Goal: Task Accomplishment & Management: Use online tool/utility

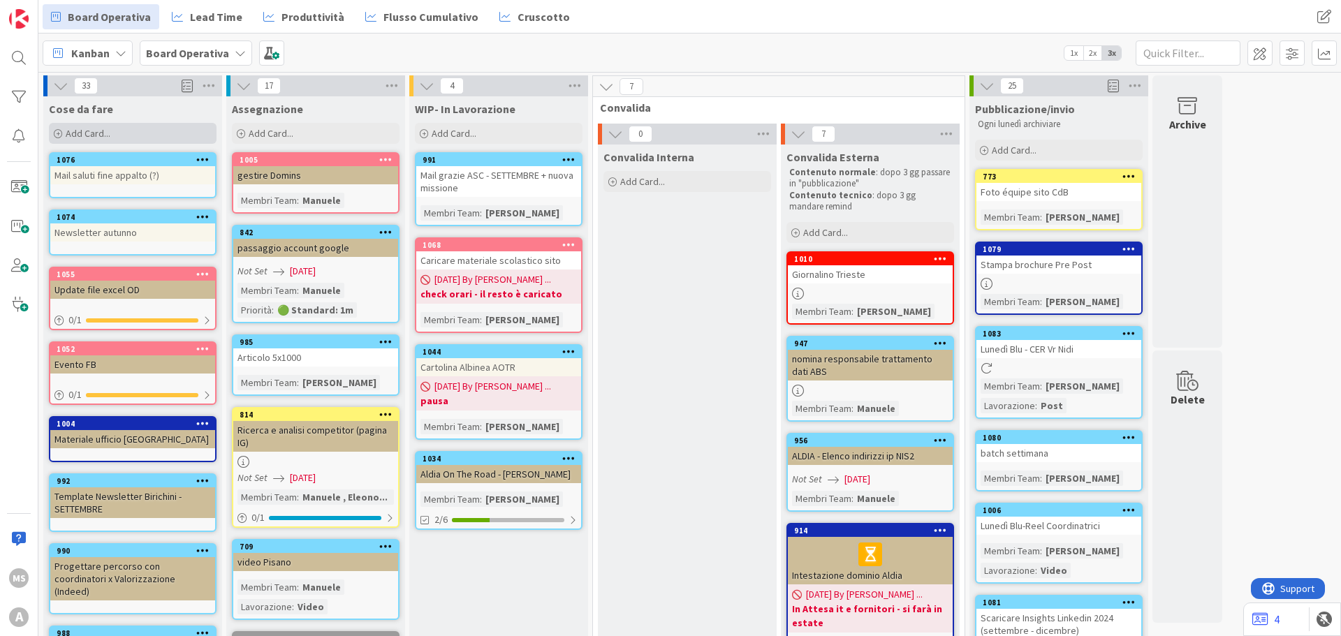
click at [122, 133] on div "Add Card..." at bounding box center [133, 133] width 168 height 21
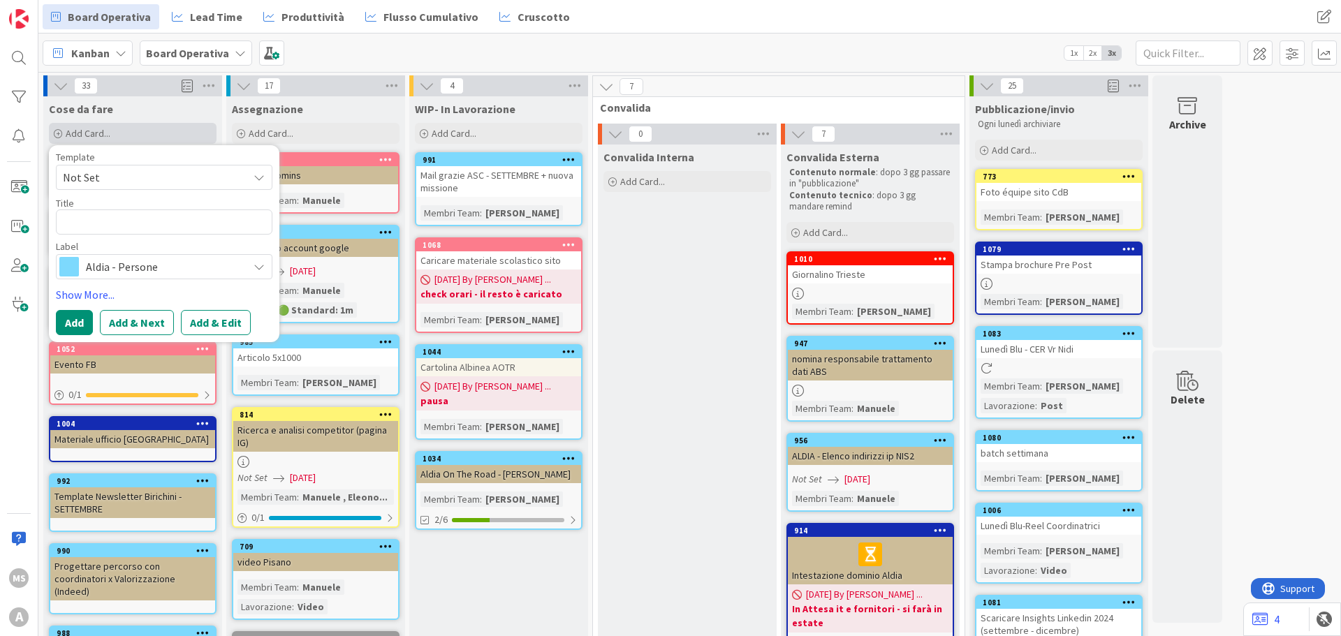
type textarea "x"
type textarea "P"
type textarea "x"
type textarea "Pr"
type textarea "x"
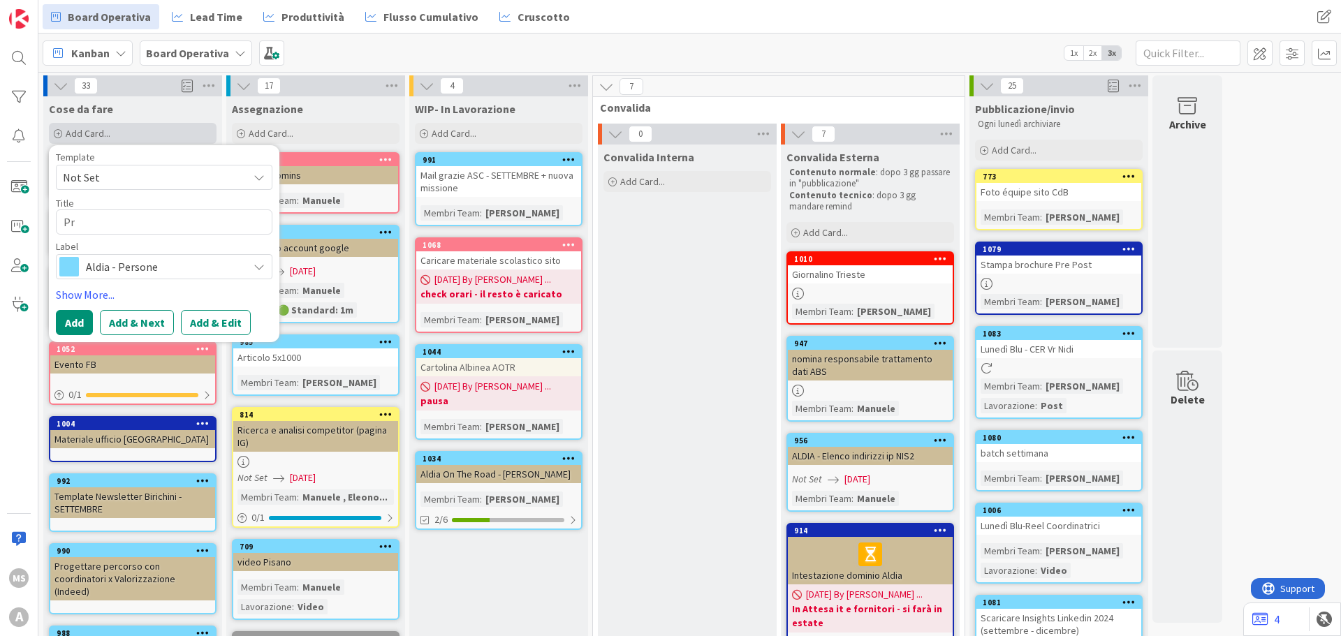
type textarea "Pre"
type textarea "x"
type textarea "Pre"
type textarea "x"
type textarea "Pre p"
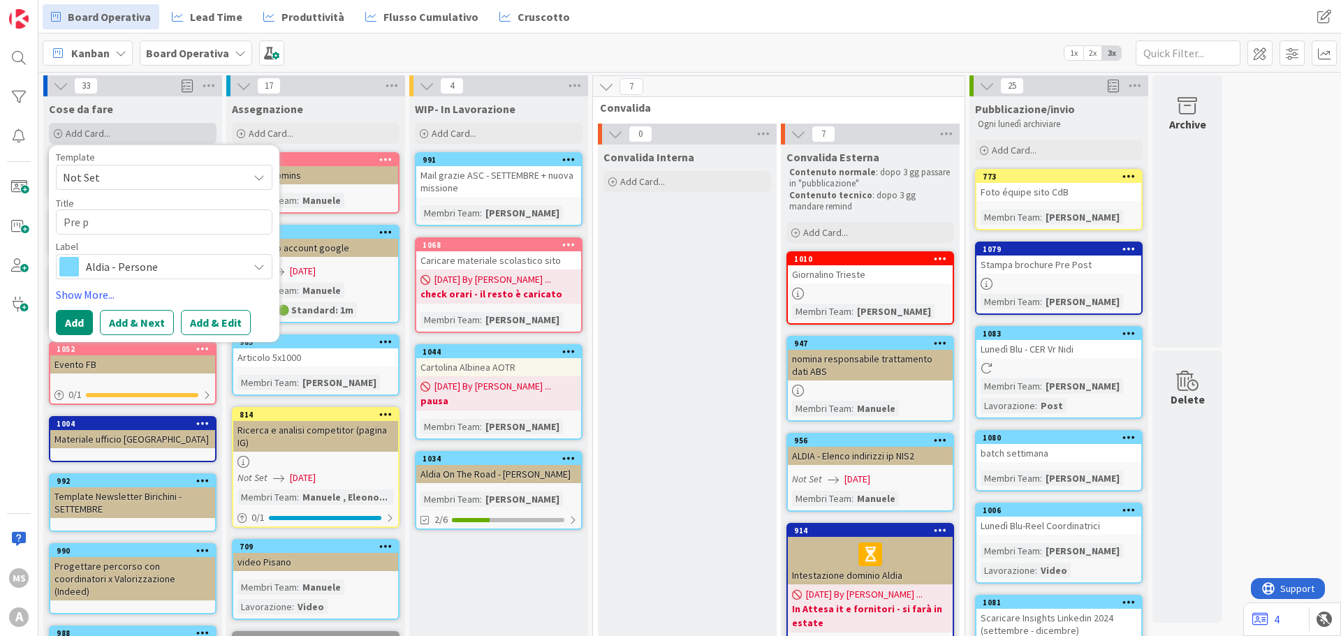
type textarea "x"
type textarea "Pre po"
type textarea "x"
type textarea "Pre pos"
type textarea "x"
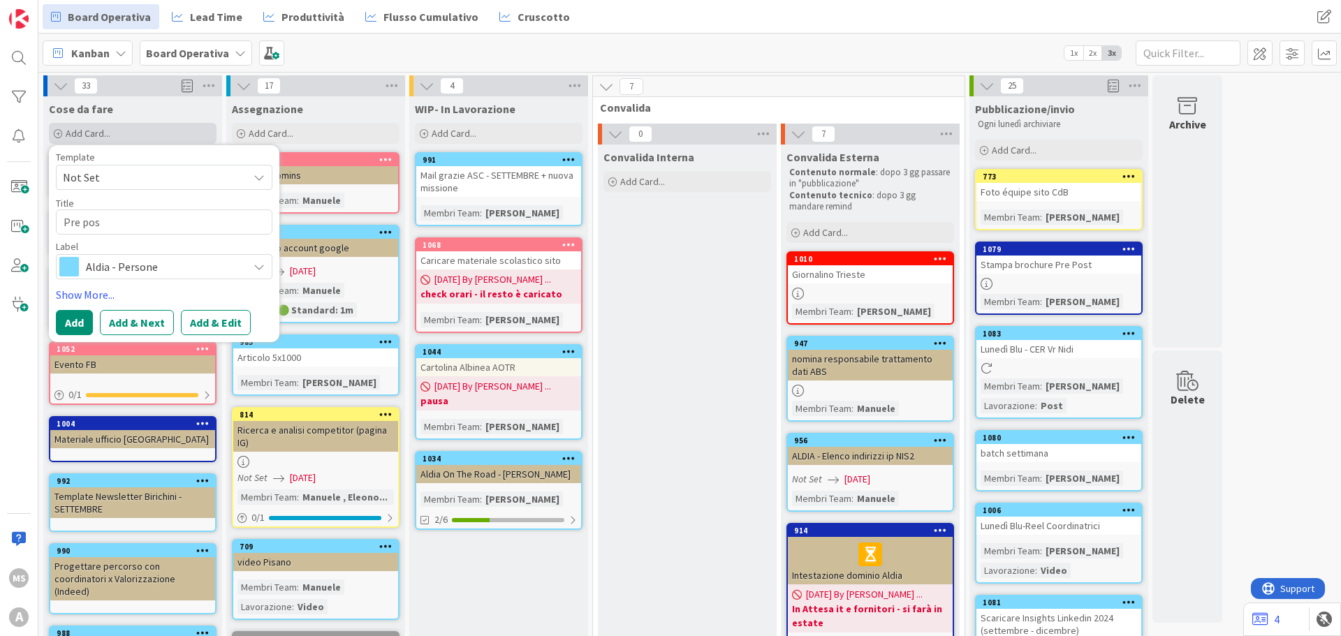
type textarea "Pre post"
type textarea "x"
type textarea "Pre pos"
type textarea "x"
type textarea "Pre po"
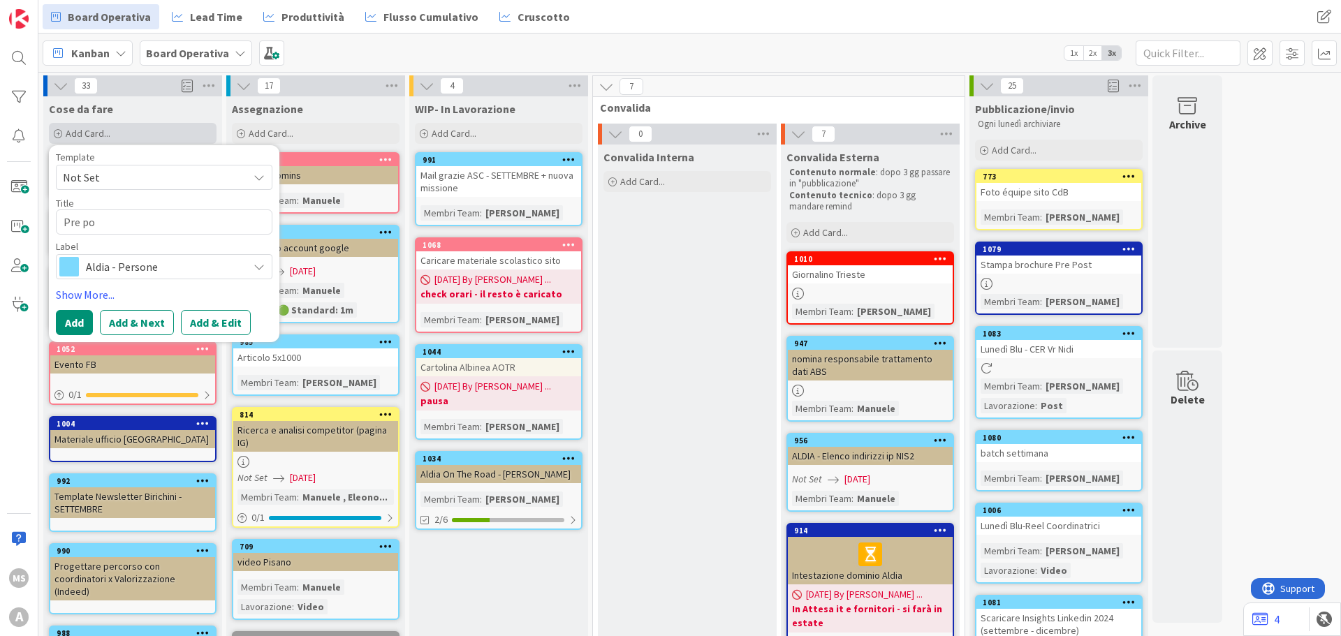
type textarea "x"
type textarea "Pre p"
type textarea "x"
type textarea "Pre"
type textarea "x"
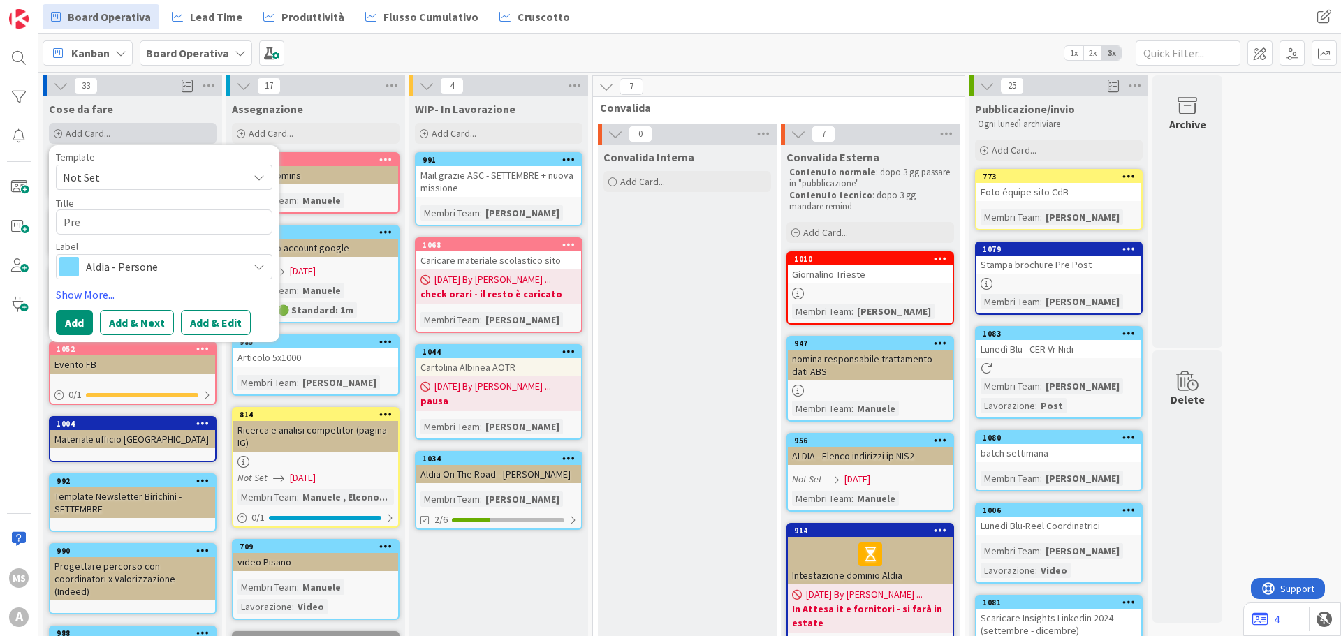
type textarea "Pre"
type textarea "x"
type textarea "Pr"
type textarea "x"
type textarea "P"
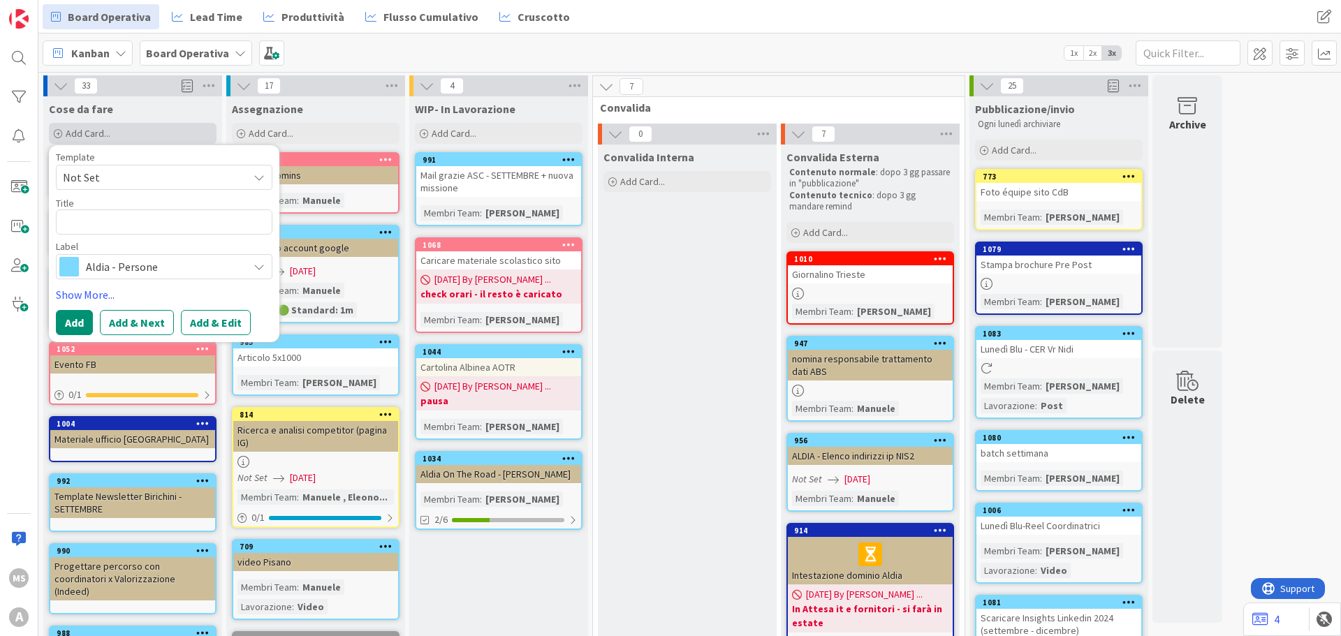
type textarea "x"
type textarea "P"
type textarea "x"
type textarea "Po"
type textarea "x"
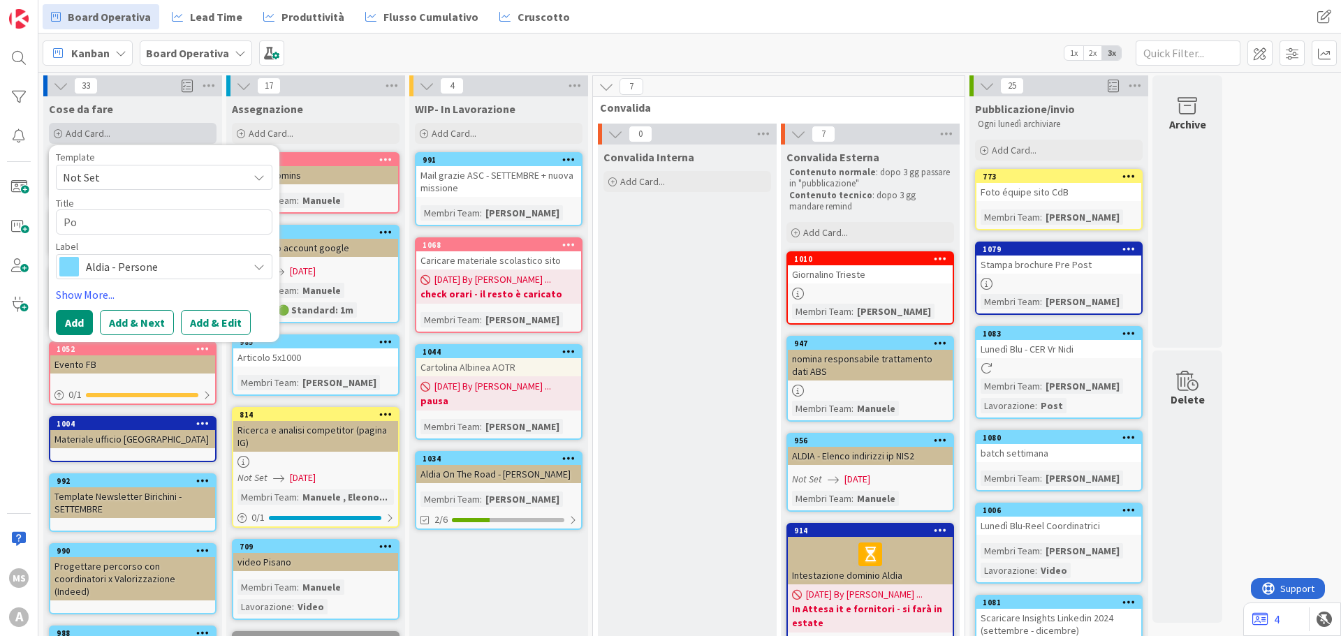
type textarea "Pos"
type textarea "x"
type textarea "Post"
type textarea "x"
type textarea "Post"
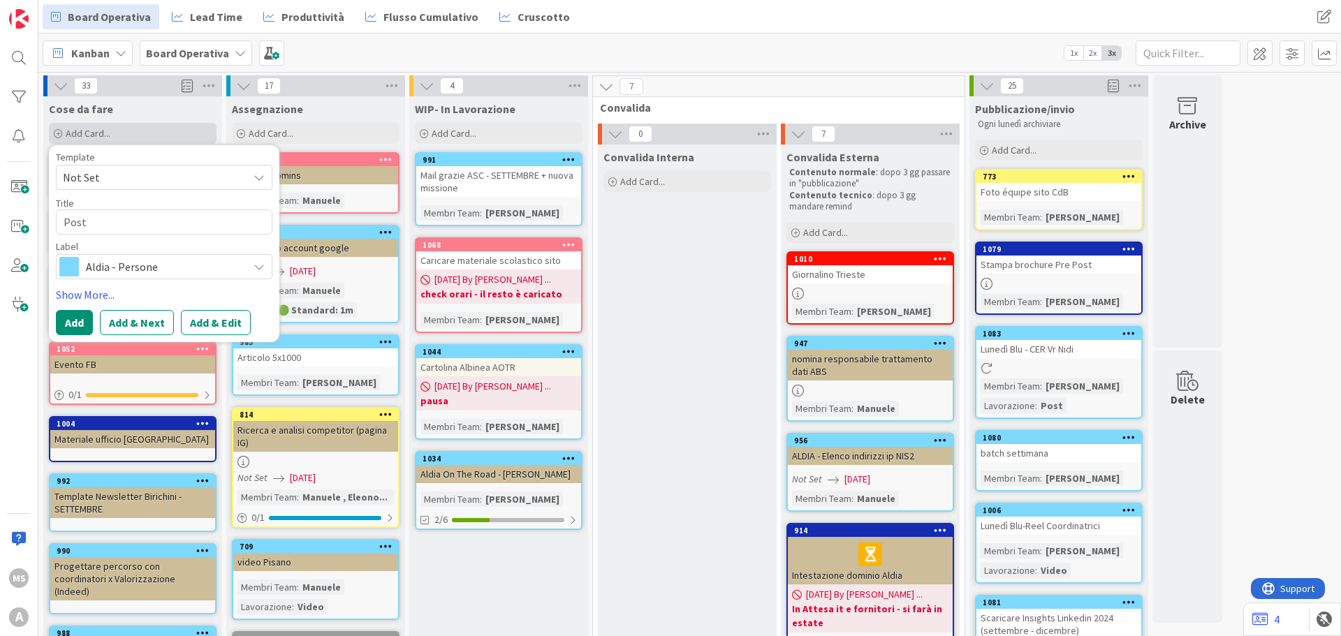
type textarea "x"
type textarea "Post P"
type textarea "x"
type textarea "Post Pr"
type textarea "x"
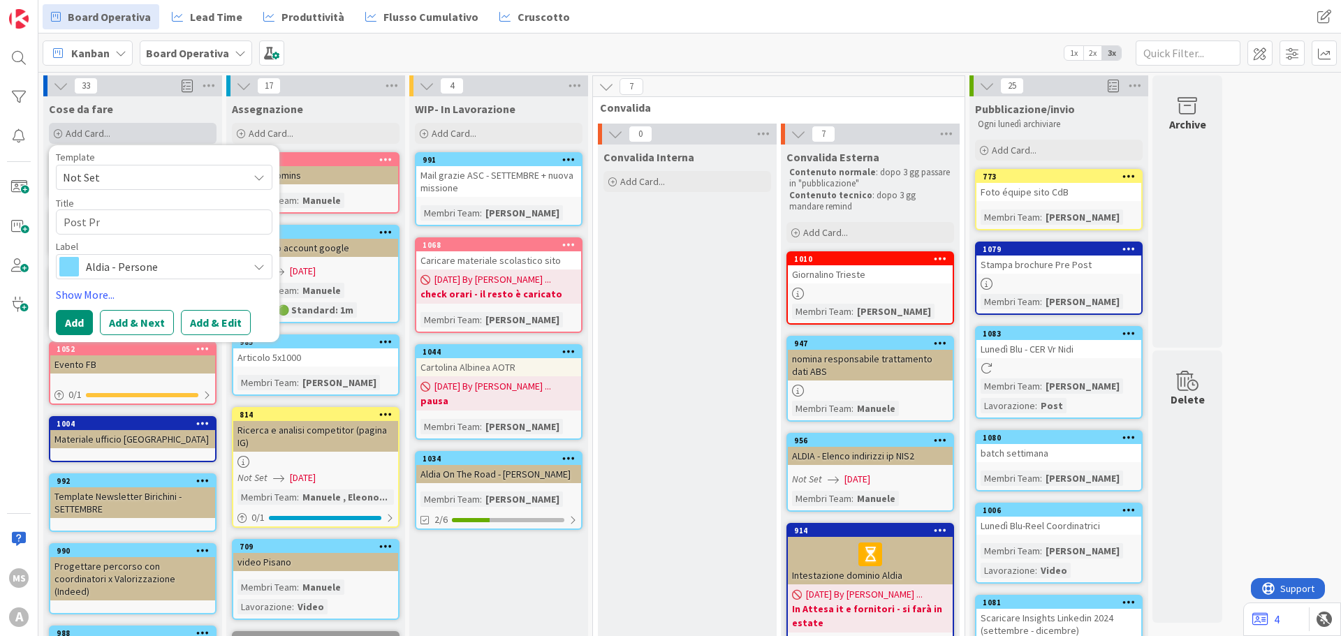
type textarea "Post Pre"
type textarea "x"
type textarea "Post Pre"
type textarea "x"
type textarea "Post Pre P"
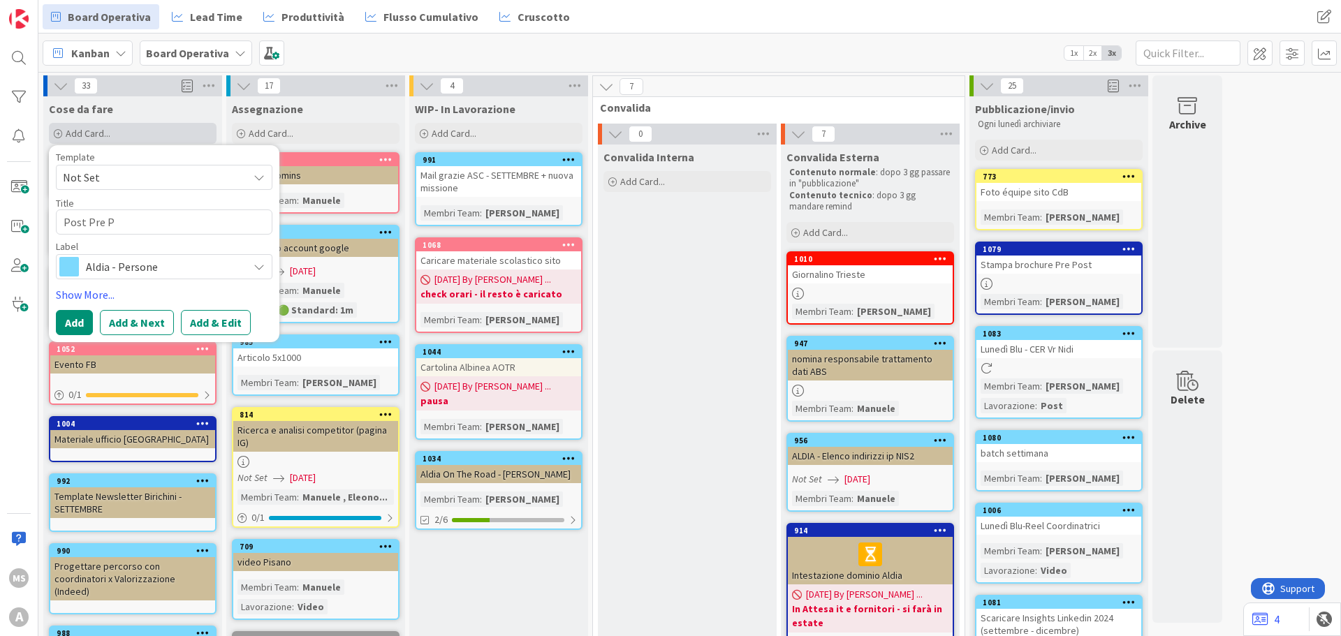
type textarea "x"
type textarea "Post Pre Po"
type textarea "x"
type textarea "Post Pre Pos"
type textarea "x"
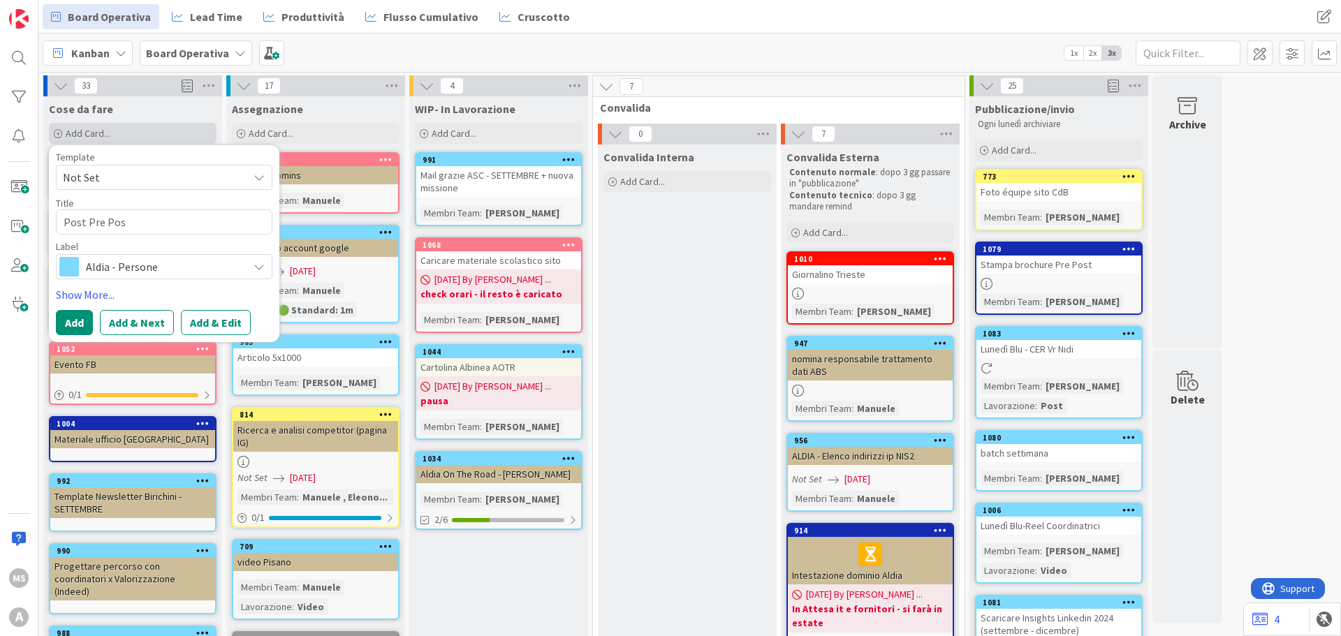
type textarea "Post Pre Post"
type textarea "x"
type textarea "Post Pre Post"
type textarea "x"
type textarea "Post Pre Post P"
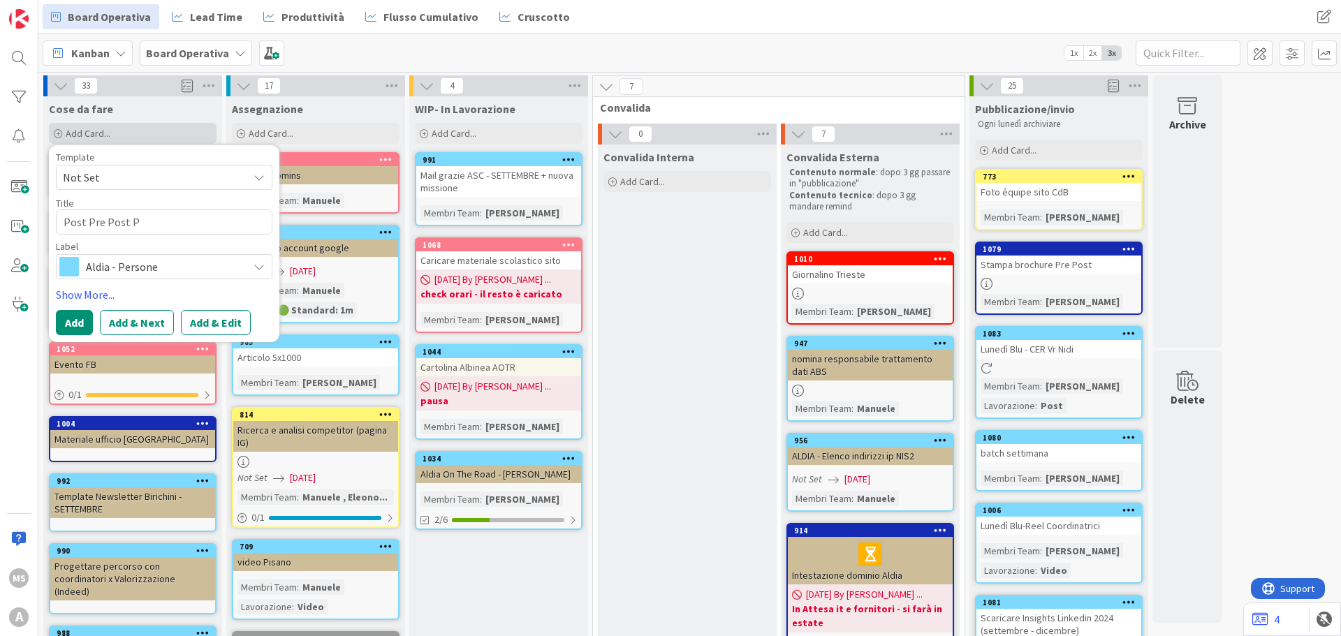
type textarea "x"
type textarea "Post Pre Post Pa"
type textarea "x"
type textarea "Post Pre Post Pav"
type textarea "x"
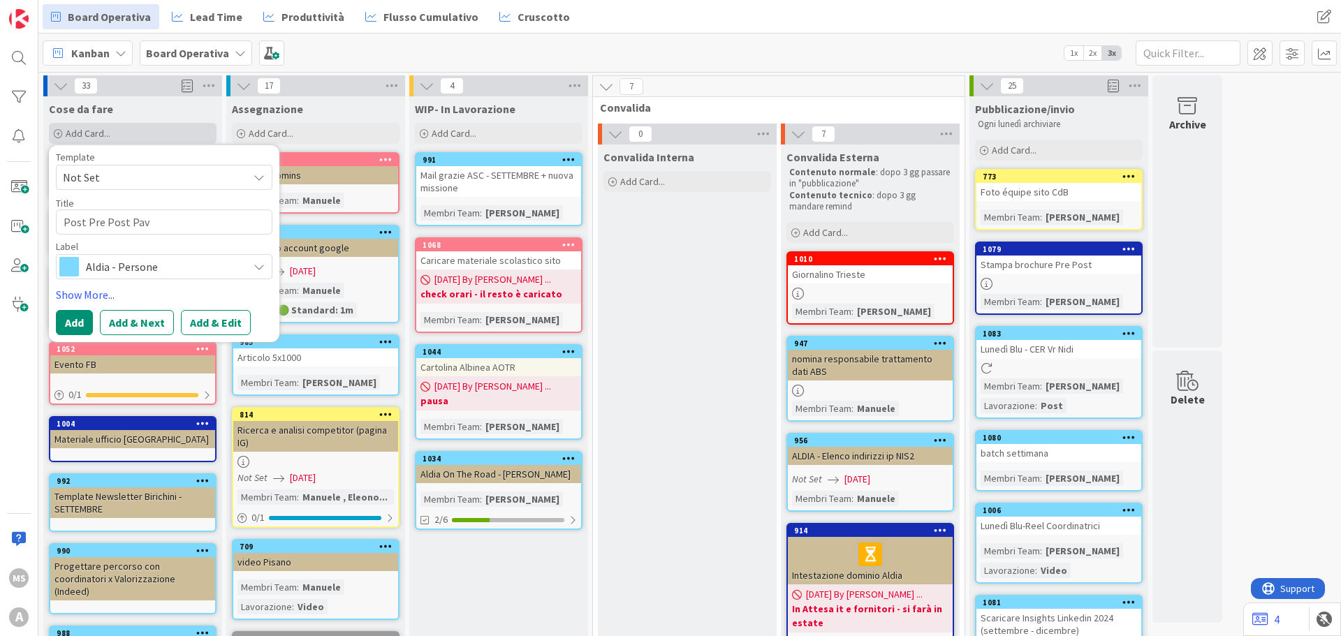
type textarea "Post Pre Post Pavi"
type textarea "x"
type textarea "Post Pre Post Pavia"
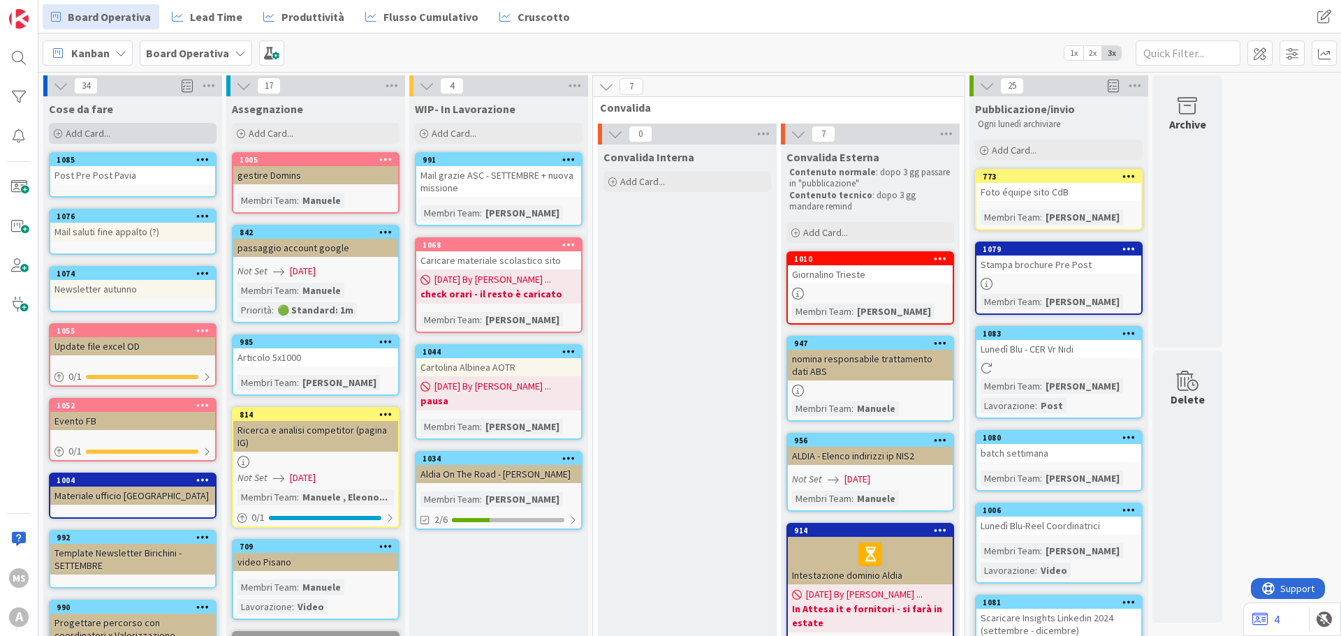
click at [115, 130] on div "Add Card..." at bounding box center [133, 133] width 168 height 21
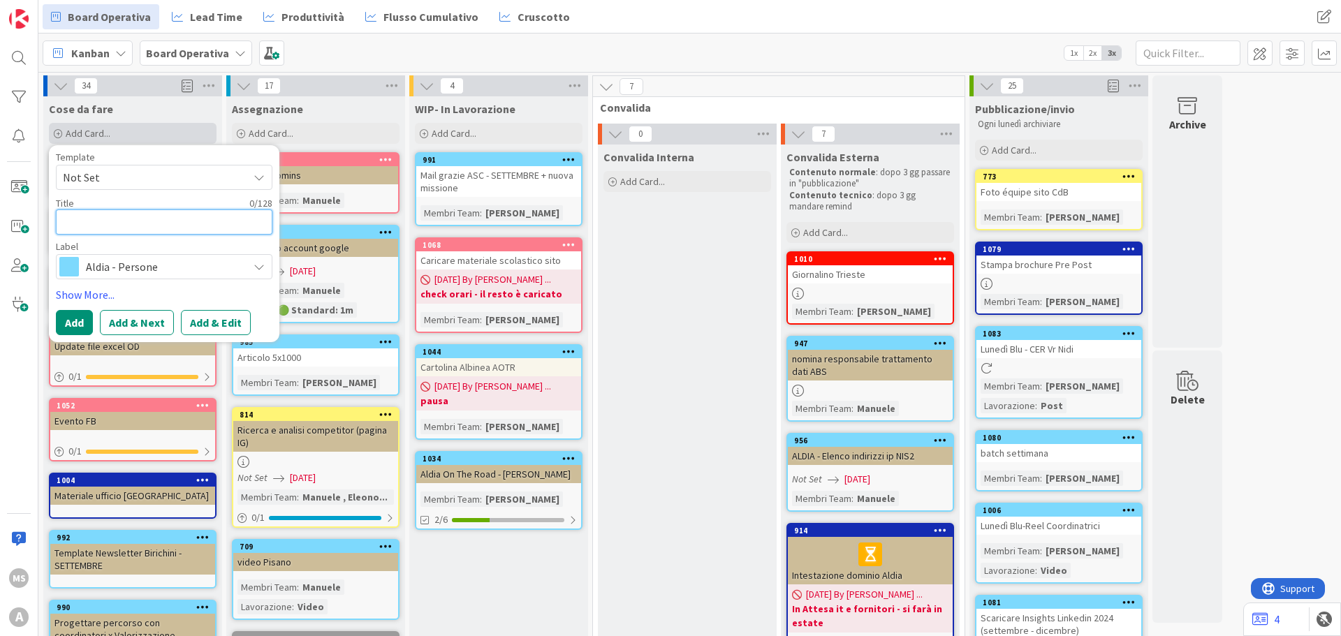
type textarea "x"
type textarea "P"
type textarea "x"
type textarea "Po"
type textarea "x"
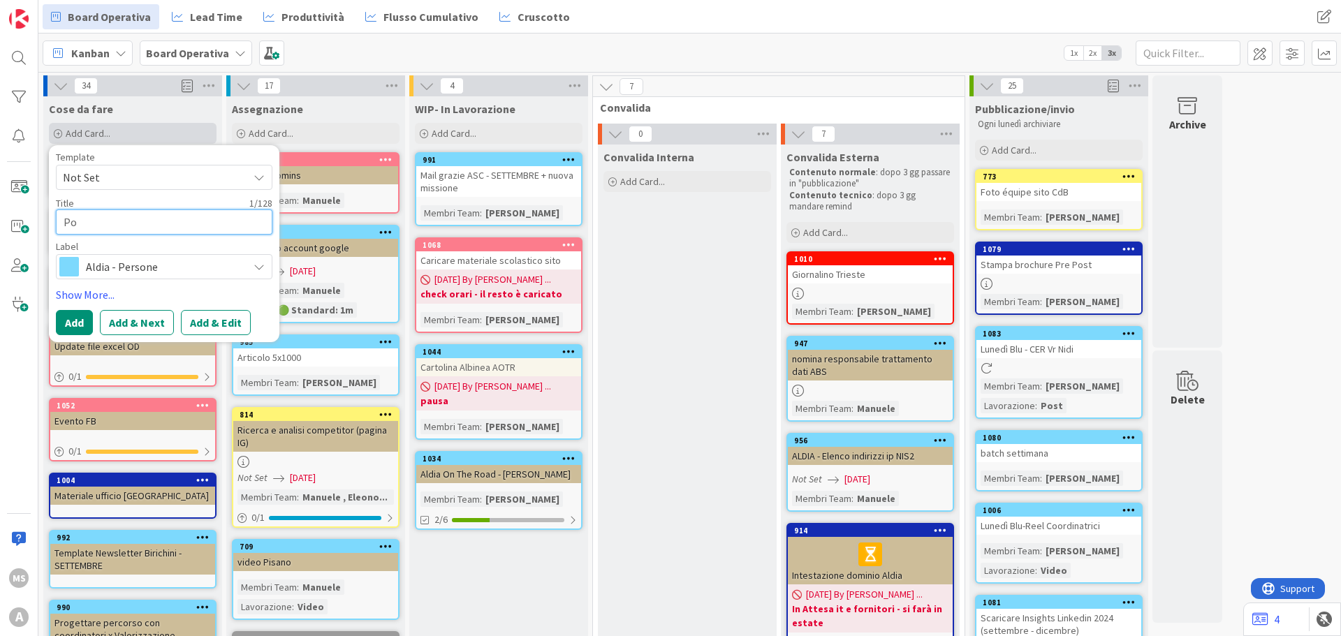
type textarea "Pos"
type textarea "x"
type textarea "Post"
type textarea "x"
type textarea "Post"
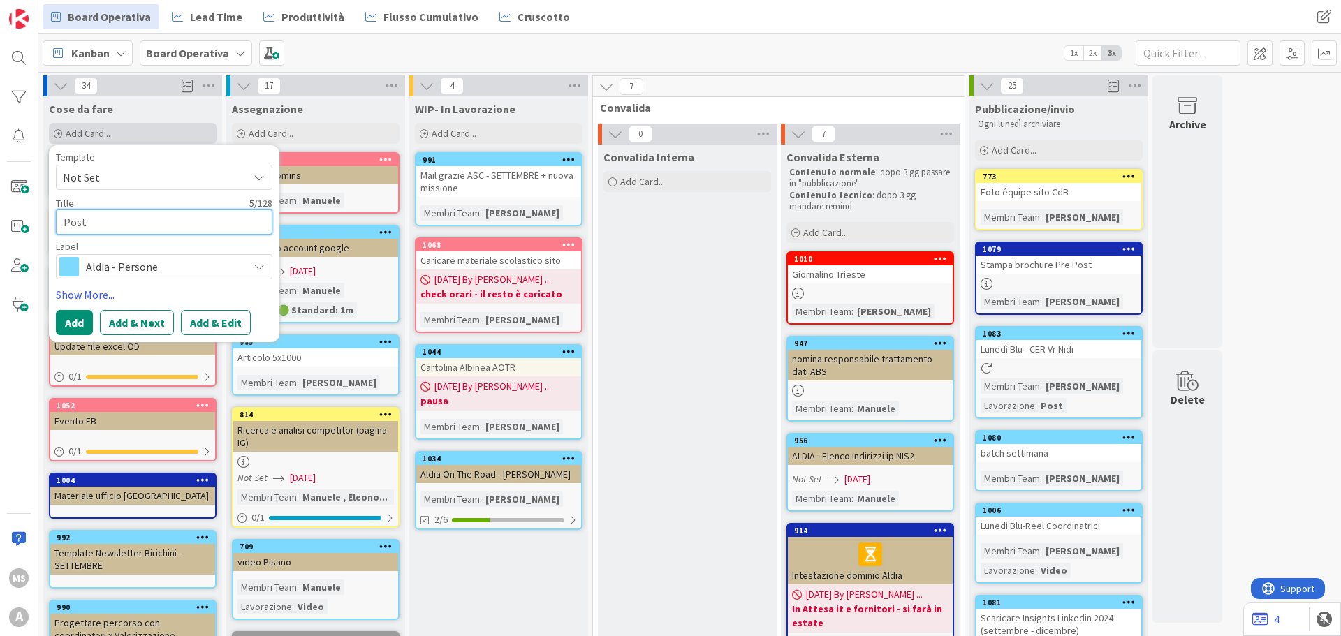
type textarea "x"
type textarea "Post C"
type textarea "x"
type textarea "Post Co"
type textarea "x"
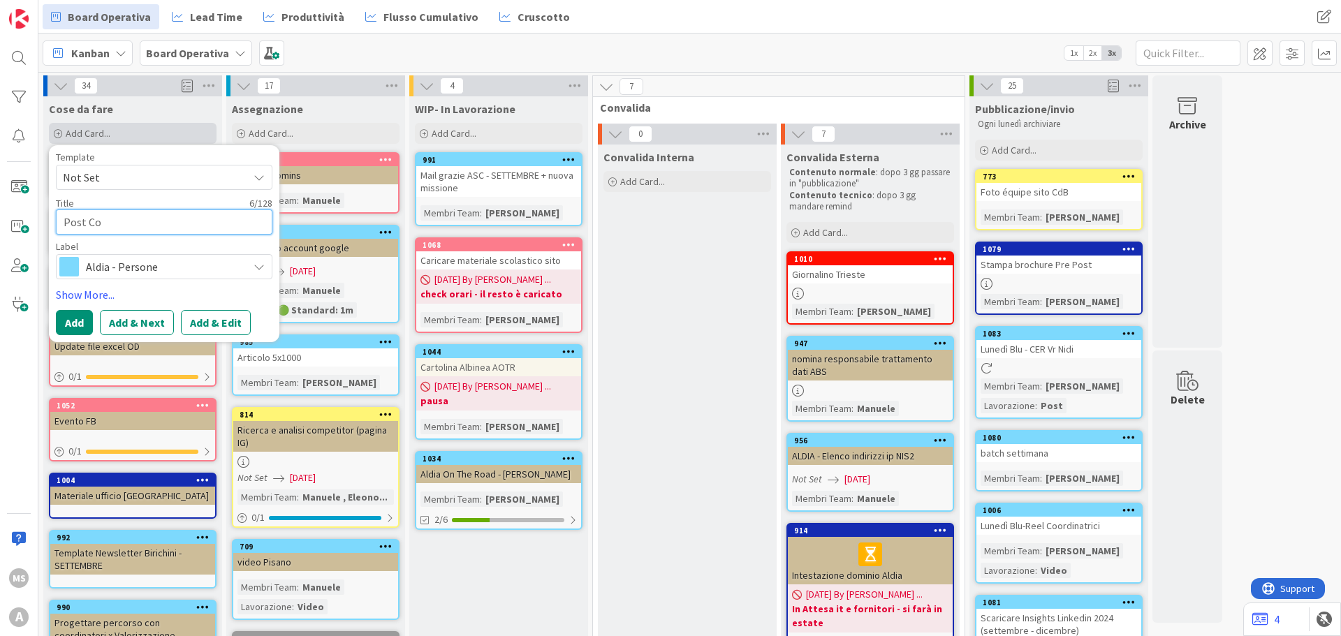
type textarea "Post Col"
type textarea "x"
type textarea "Post Cola"
type textarea "x"
type textarea "Post Colaz"
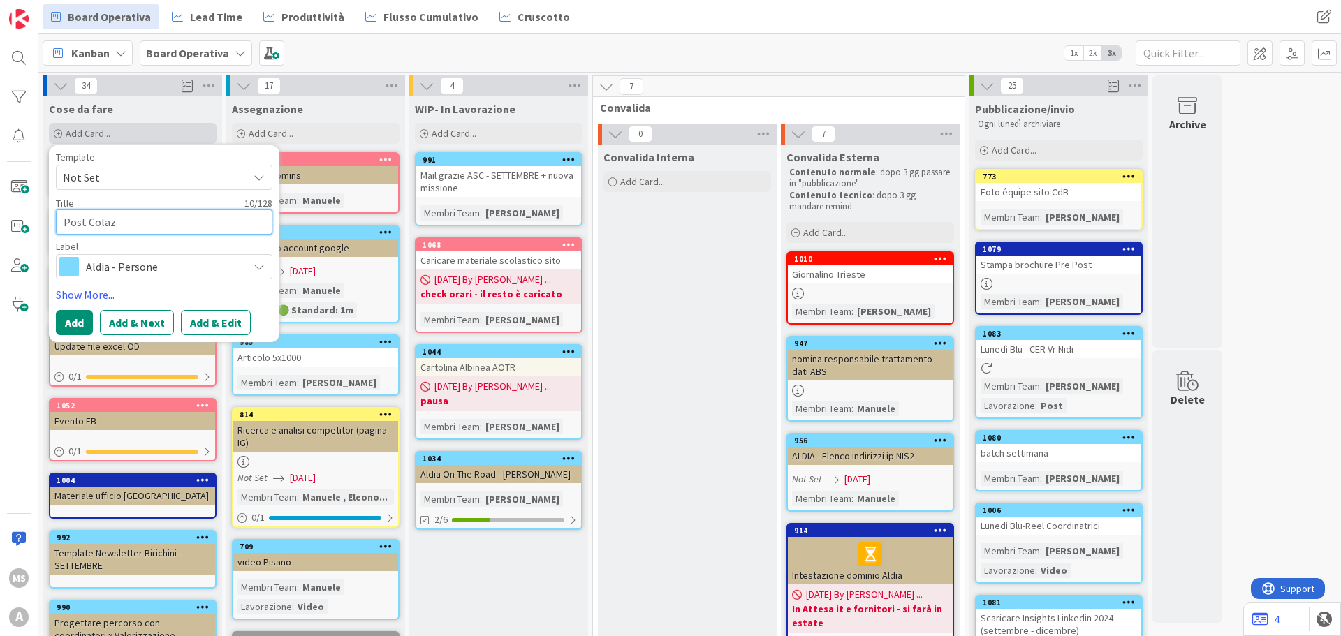
type textarea "x"
type textarea "Post Colazi"
type textarea "x"
type textarea "Post Colazio"
type textarea "x"
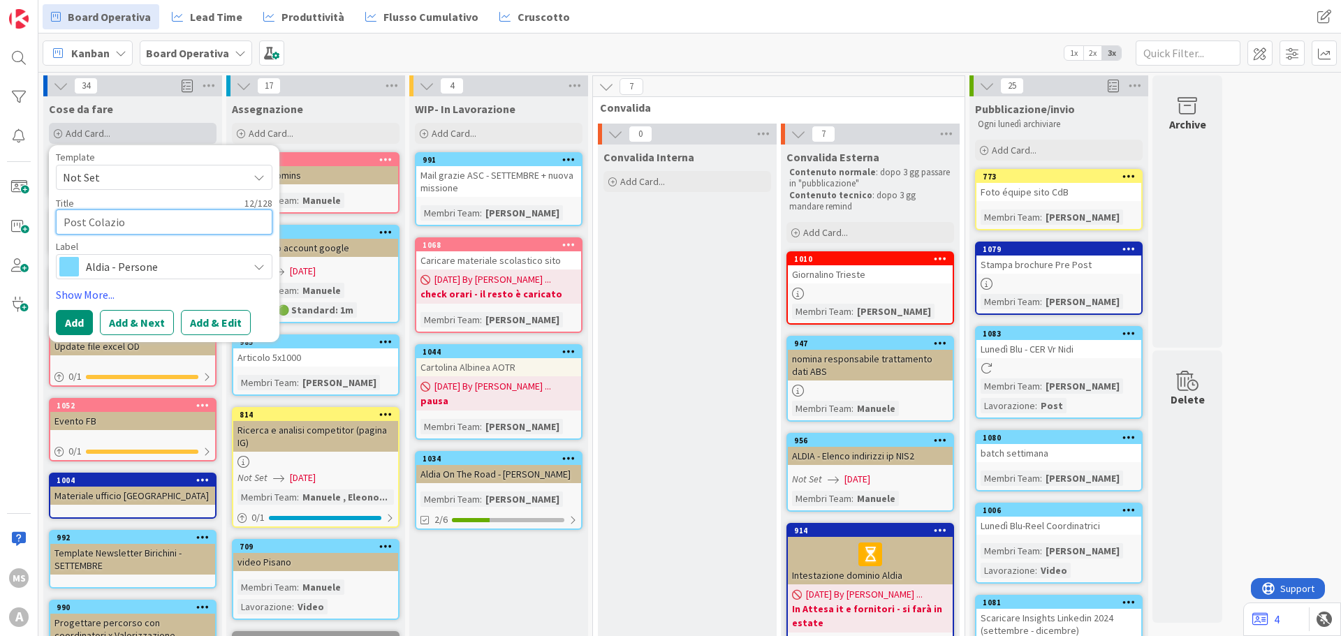
type textarea "Post Colazion"
type textarea "x"
type textarea "Post Colazioni"
type textarea "x"
type textarea "Post Colazioni"
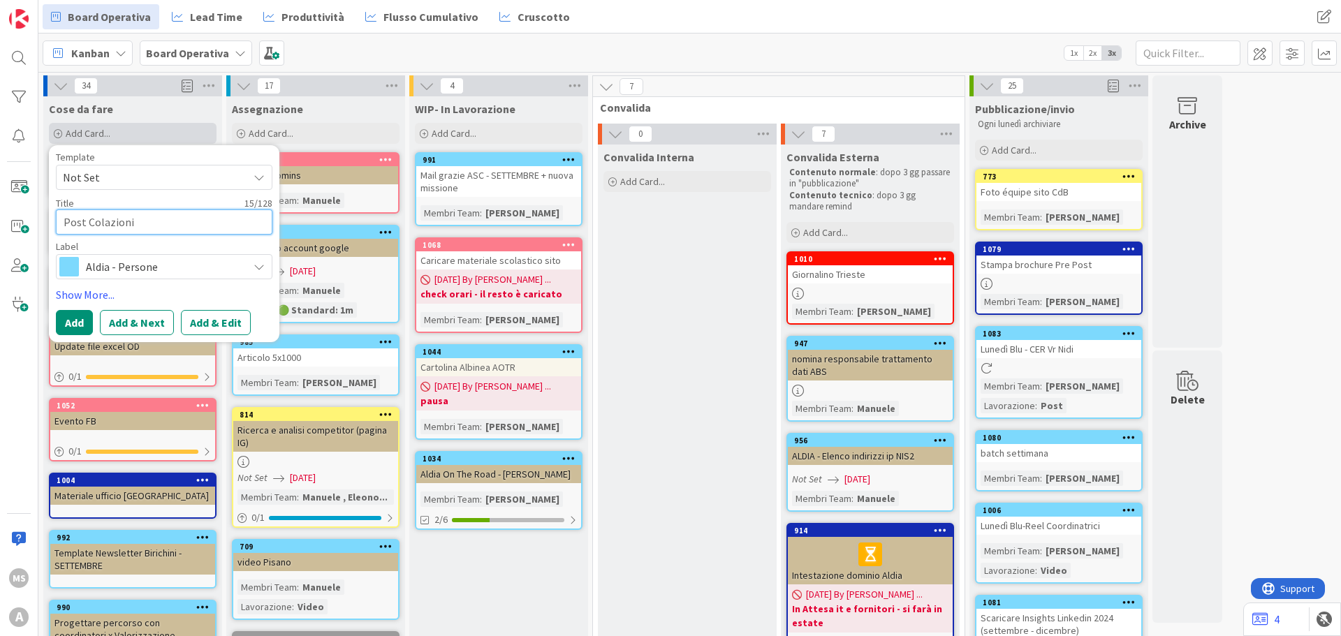
type textarea "x"
type textarea "Post Colazioni e"
type textarea "x"
type textarea "Post Colazioni"
type textarea "x"
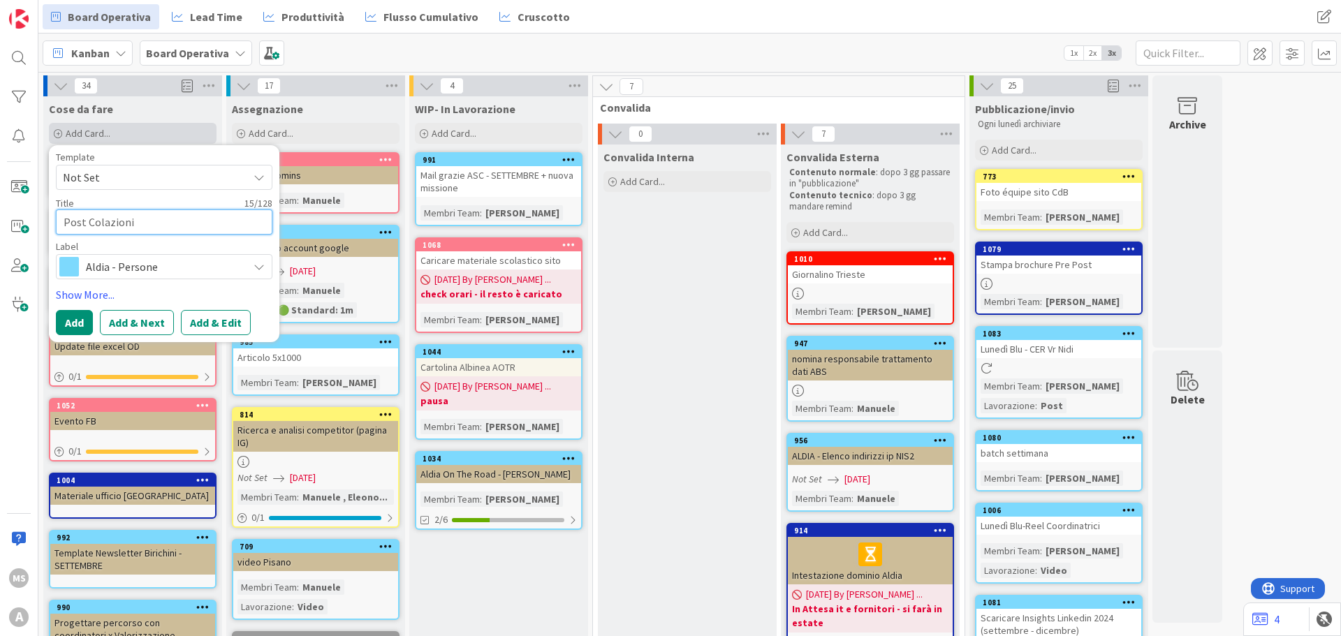
type textarea "Post Colazioni p"
type textarea "x"
type textarea "Post Colazioni pe"
type textarea "x"
type textarea "Post Colazioni p"
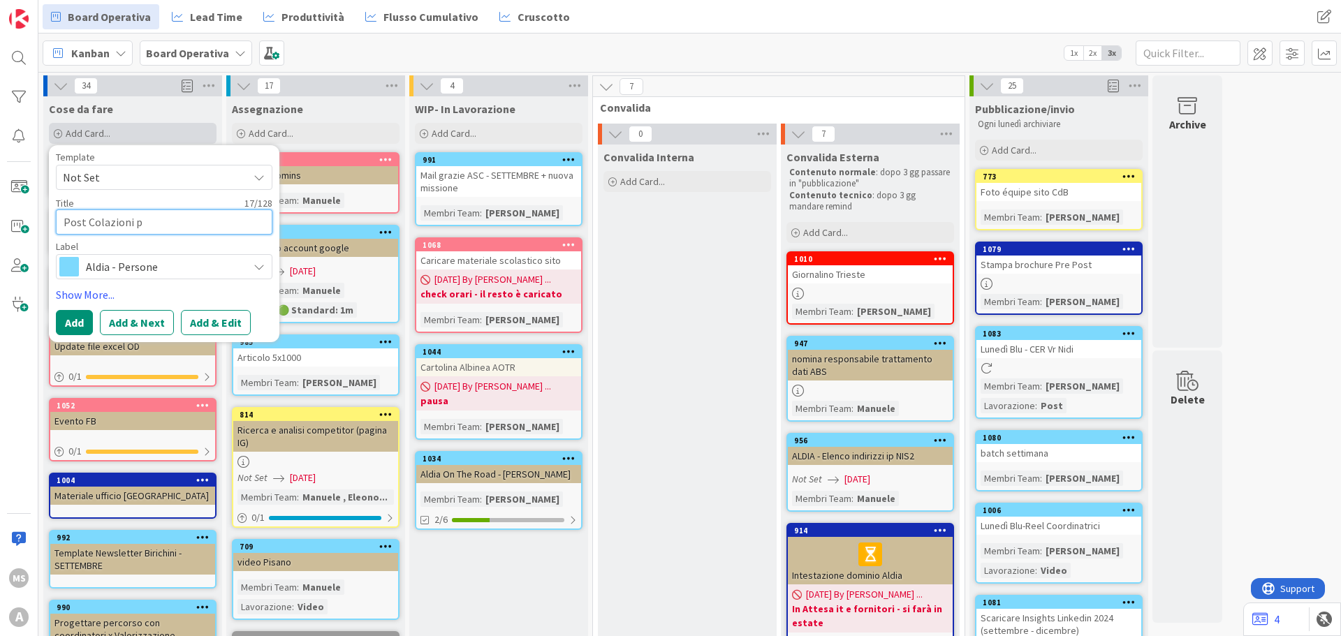
type textarea "x"
type textarea "Post Colazioni"
type textarea "x"
type textarea "Post Colazioni P"
type textarea "x"
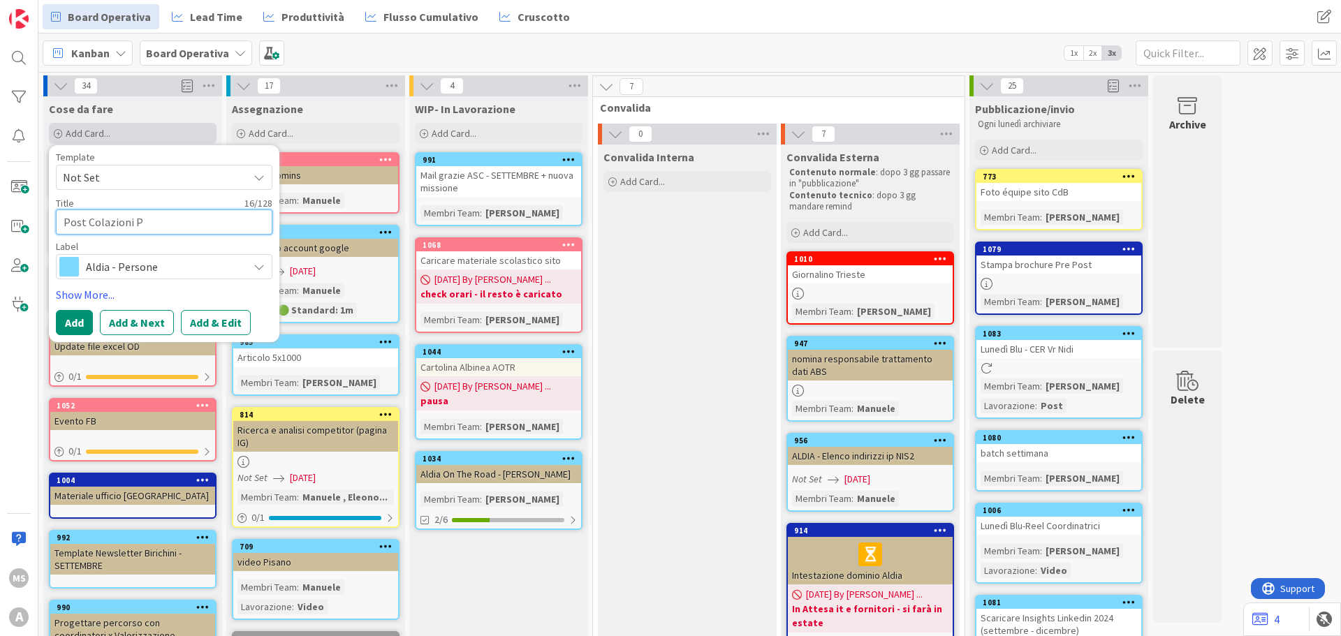
type textarea "Post Colazioni Pe"
type textarea "x"
type textarea "Post Colazioni Ped"
type textarea "x"
type textarea "Post Colazioni Peda"
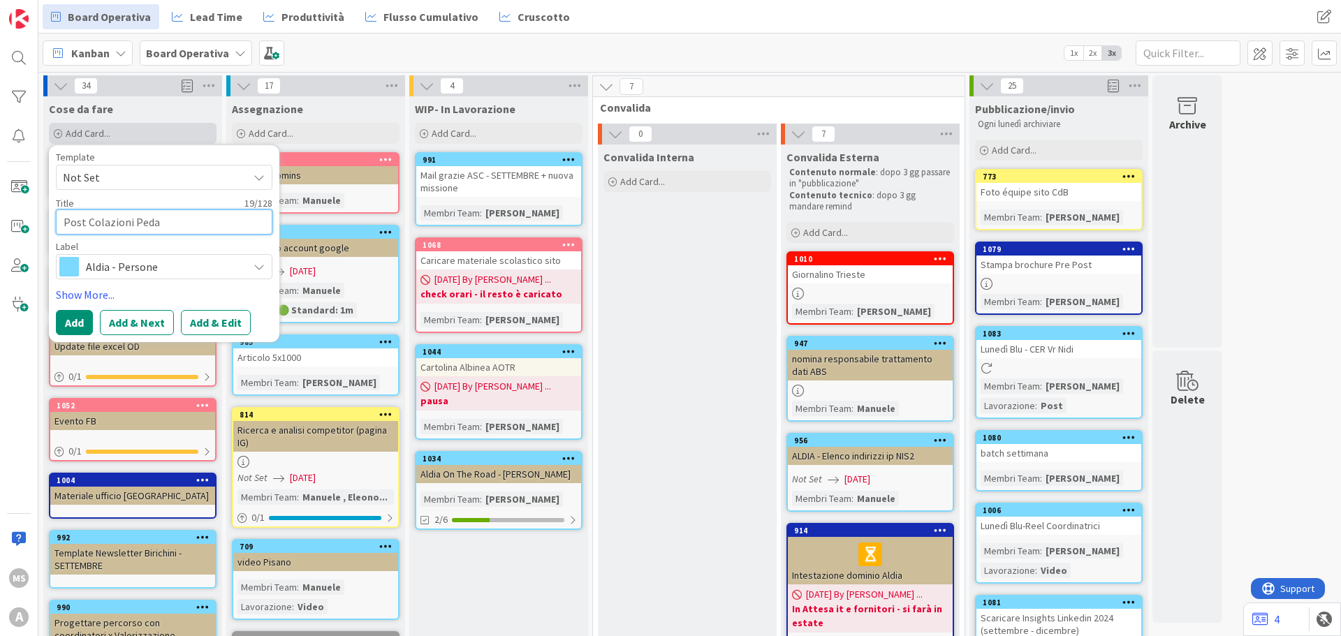
type textarea "x"
type textarea "Post Colazioni Pedag"
type textarea "x"
type textarea "Post Colazioni Pedago"
type textarea "x"
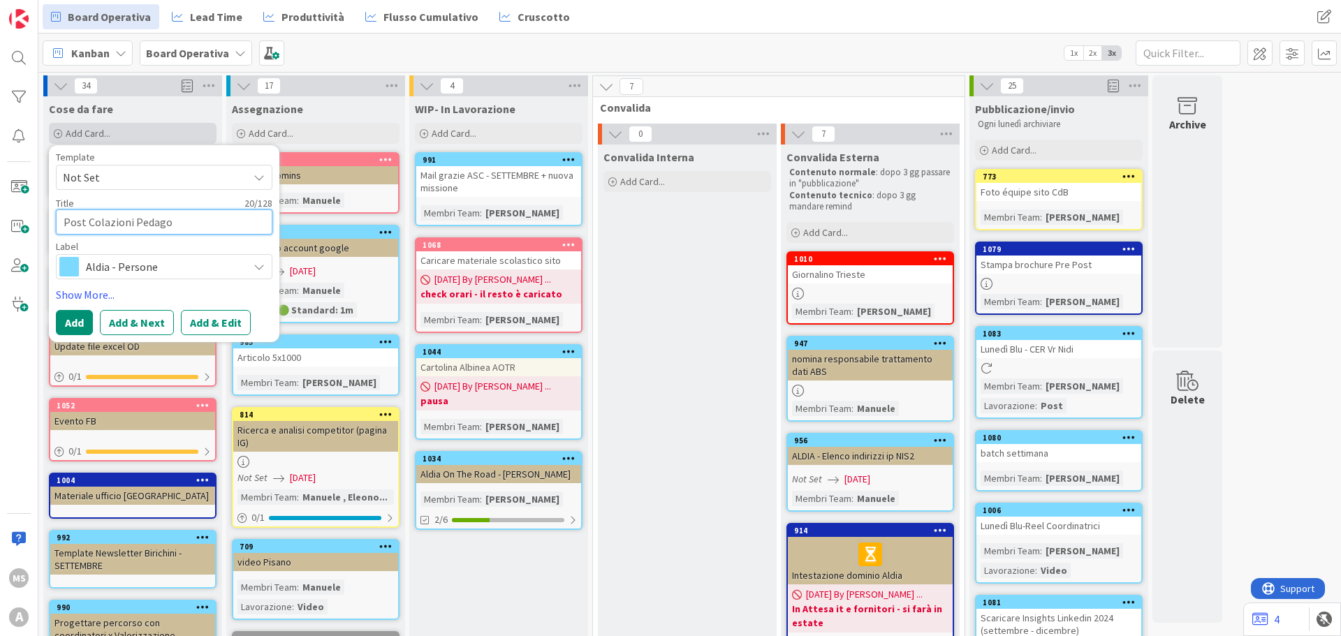
type textarea "Post Colazioni Pedagog"
type textarea "x"
type textarea "Post Colazioni Pedagogi"
type textarea "x"
type textarea "Post Colazioni Pedagogic"
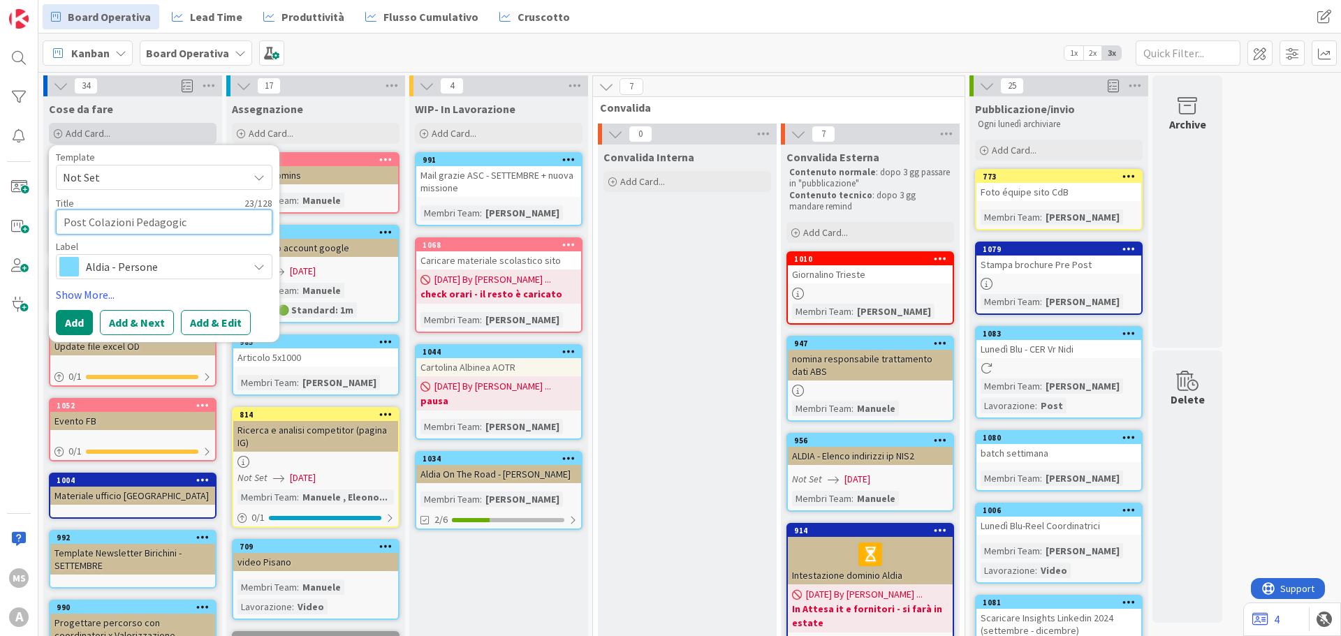
type textarea "x"
type textarea "Post Colazioni Pedagogich"
type textarea "x"
type textarea "Post Colazioni Pedagogiche"
click at [140, 248] on div "Label" at bounding box center [164, 247] width 217 height 10
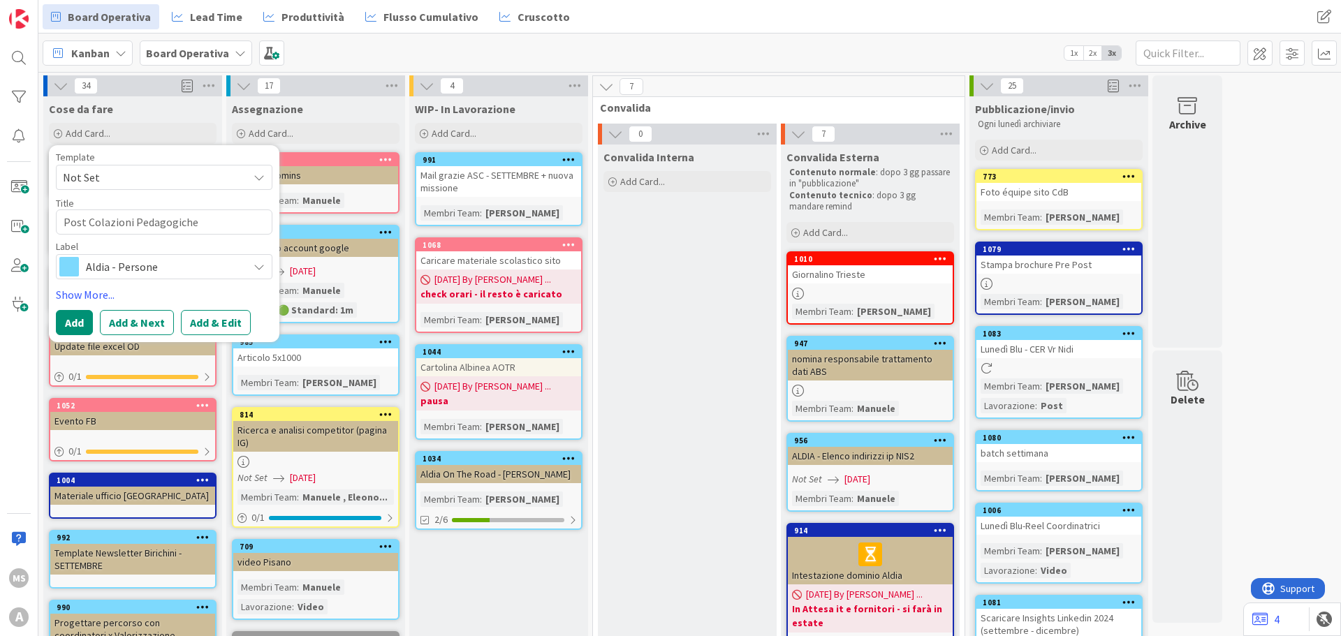
click at [146, 280] on div "Template Not Set Title 26 / 128 Post Colazioni Pedagogiche Label Aldia - Person…" at bounding box center [164, 243] width 217 height 183
click at [133, 272] on span "Aldia - Persone" at bounding box center [163, 267] width 155 height 20
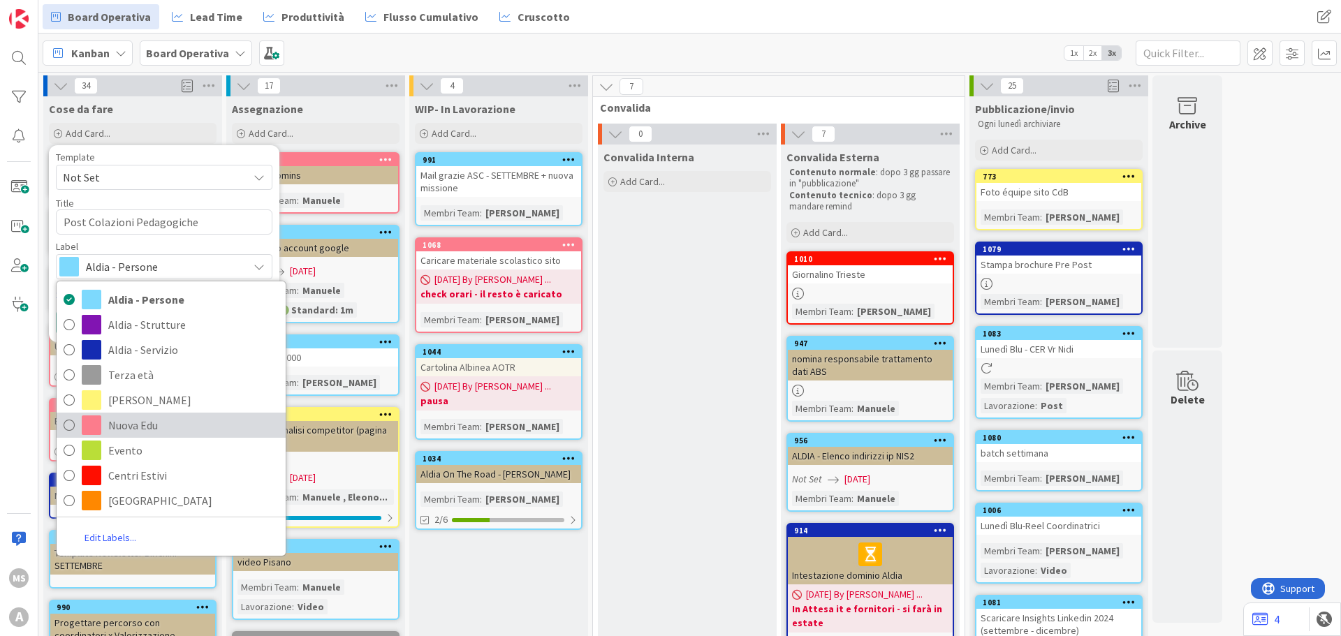
click at [131, 429] on span "Nuova Edu" at bounding box center [193, 425] width 170 height 21
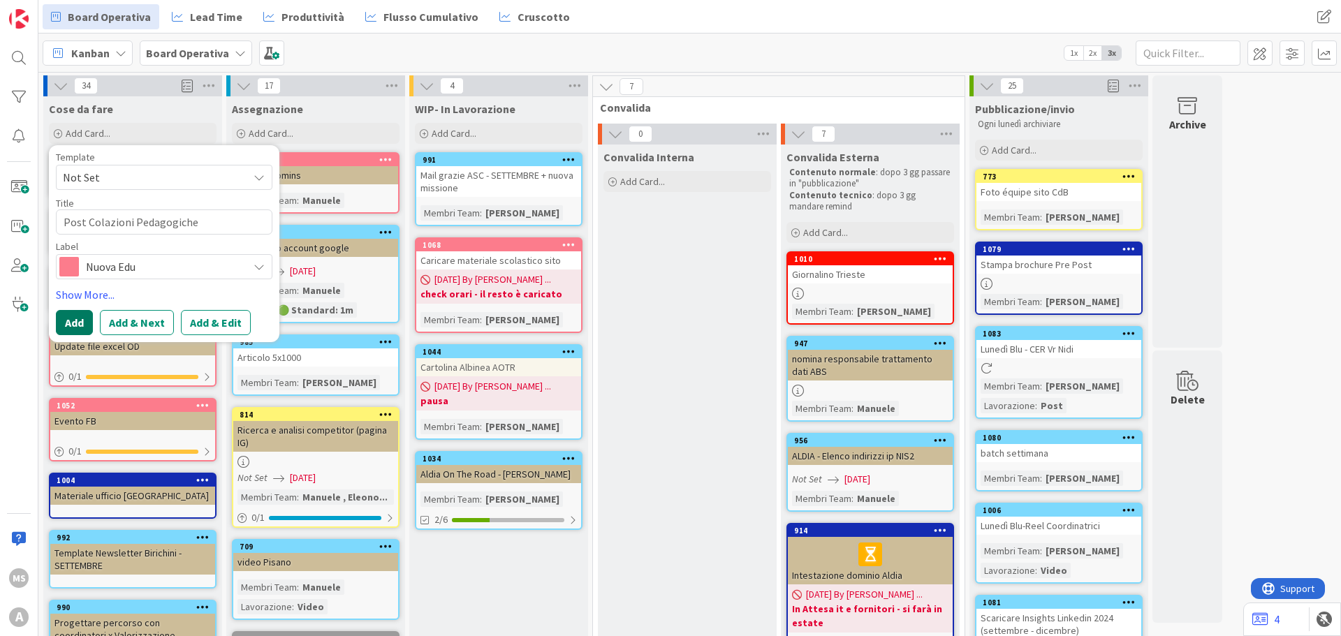
click at [73, 323] on button "Add" at bounding box center [74, 322] width 37 height 25
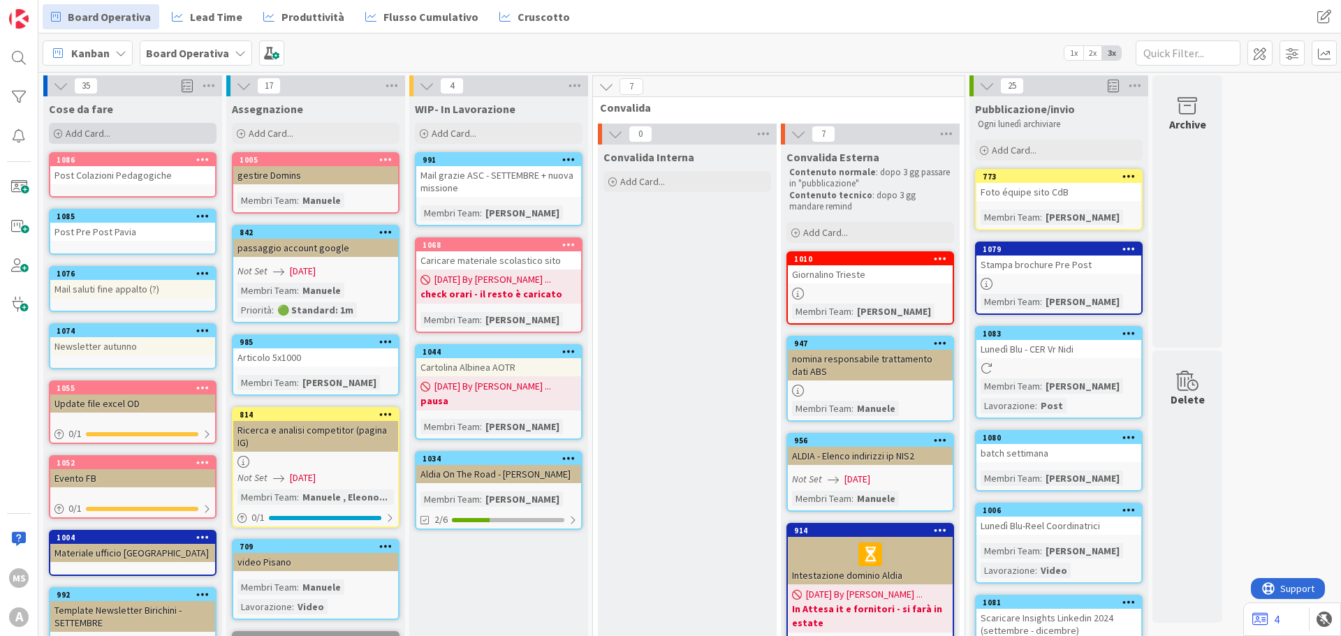
click at [112, 147] on div "Cose da fare Add Card... Template Not Set Title 0 / 128 Label Aldia - Persone A…" at bounding box center [132, 640] width 179 height 1088
click at [103, 137] on span "Add Card..." at bounding box center [88, 133] width 45 height 13
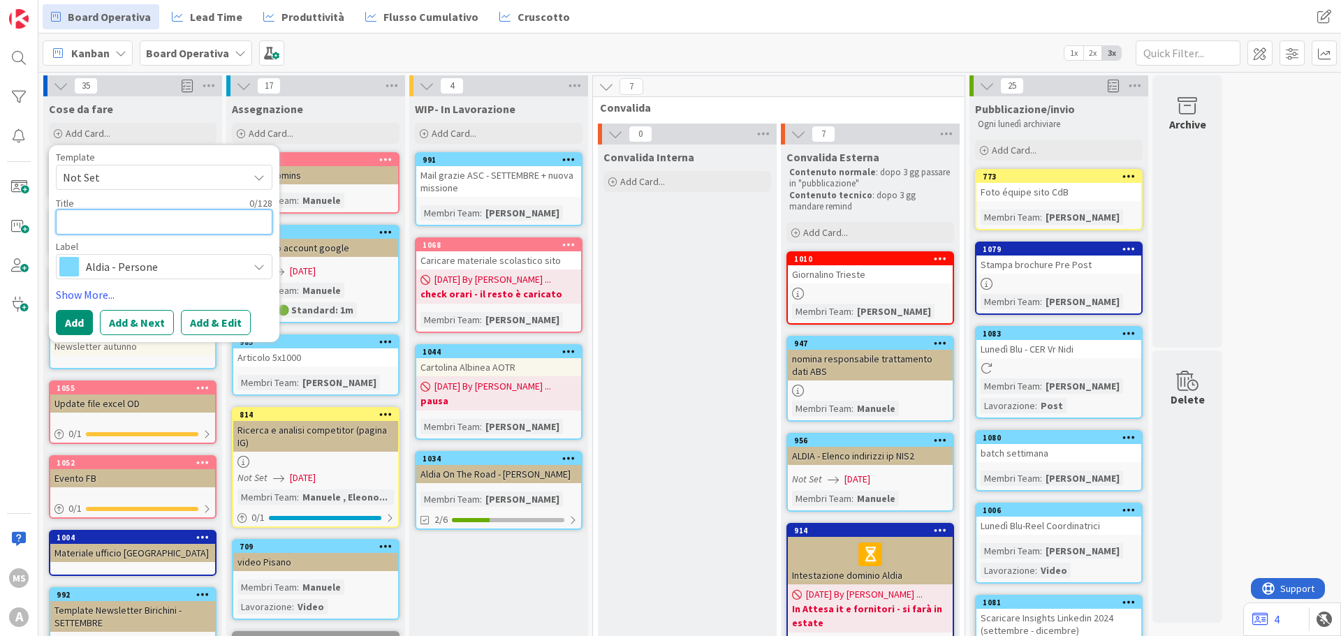
type textarea "x"
type textarea "W"
type textarea "x"
type textarea "We"
type textarea "x"
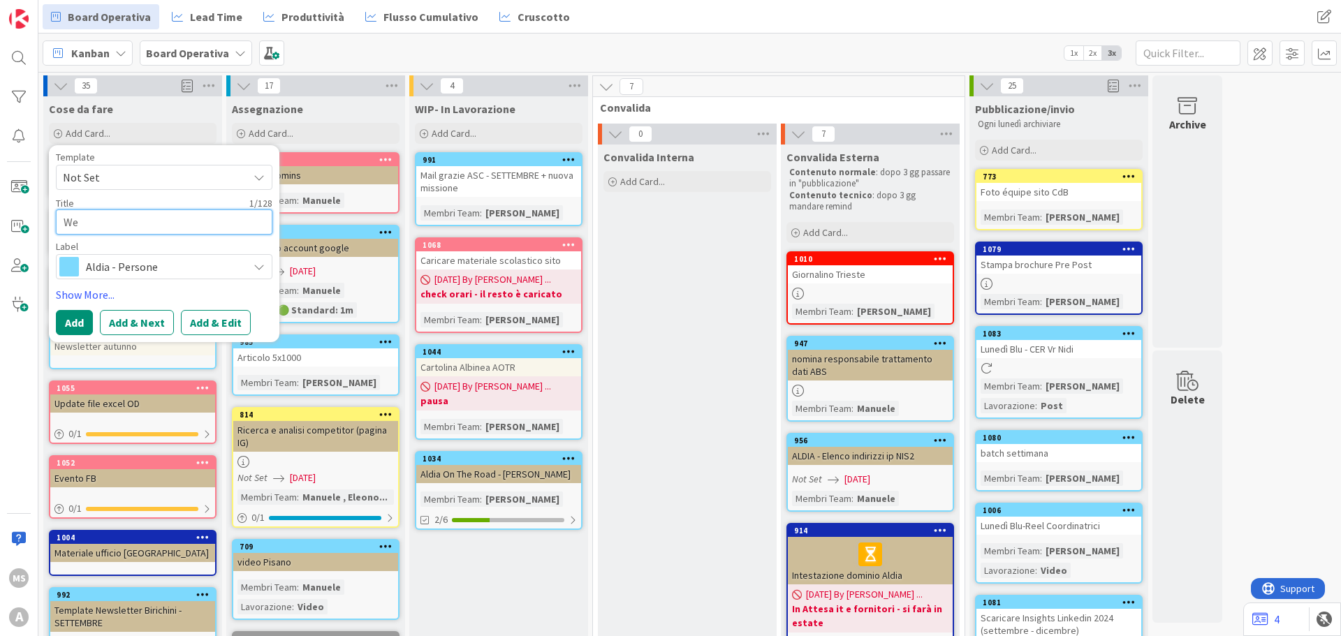
type textarea "Wel"
type textarea "x"
type textarea "Welc"
type textarea "x"
type textarea "Welco"
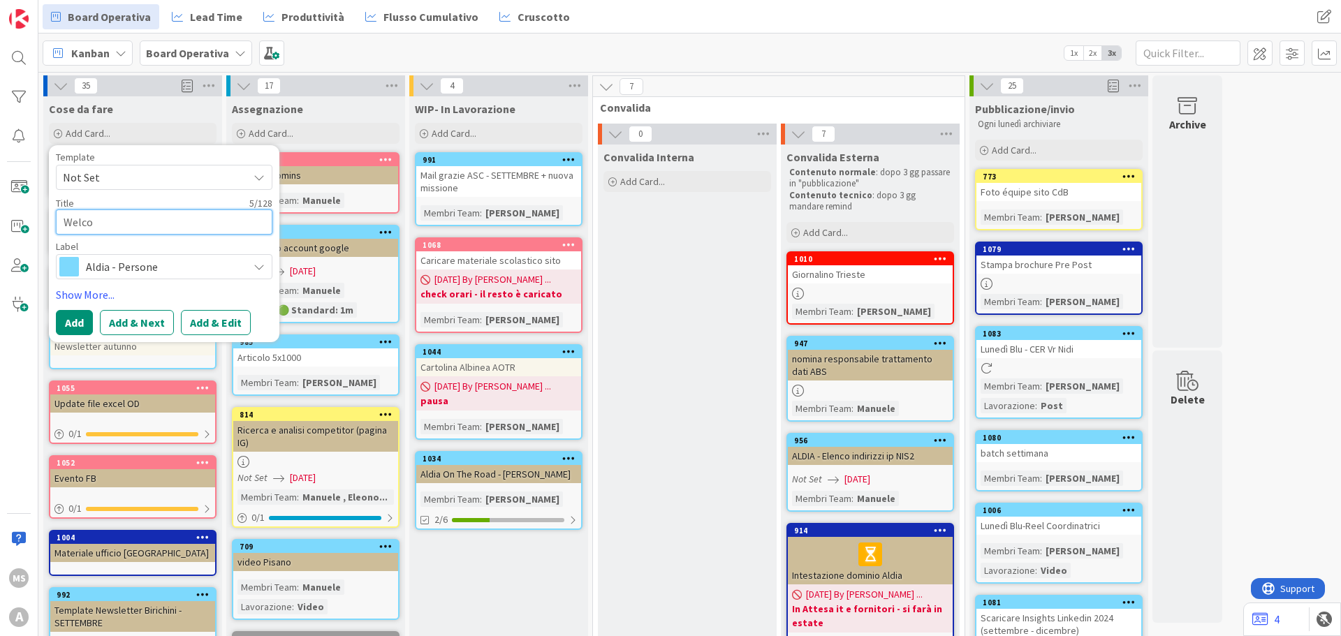
type textarea "x"
type textarea "Welcom"
type textarea "x"
type textarea "Welcom"
type textarea "x"
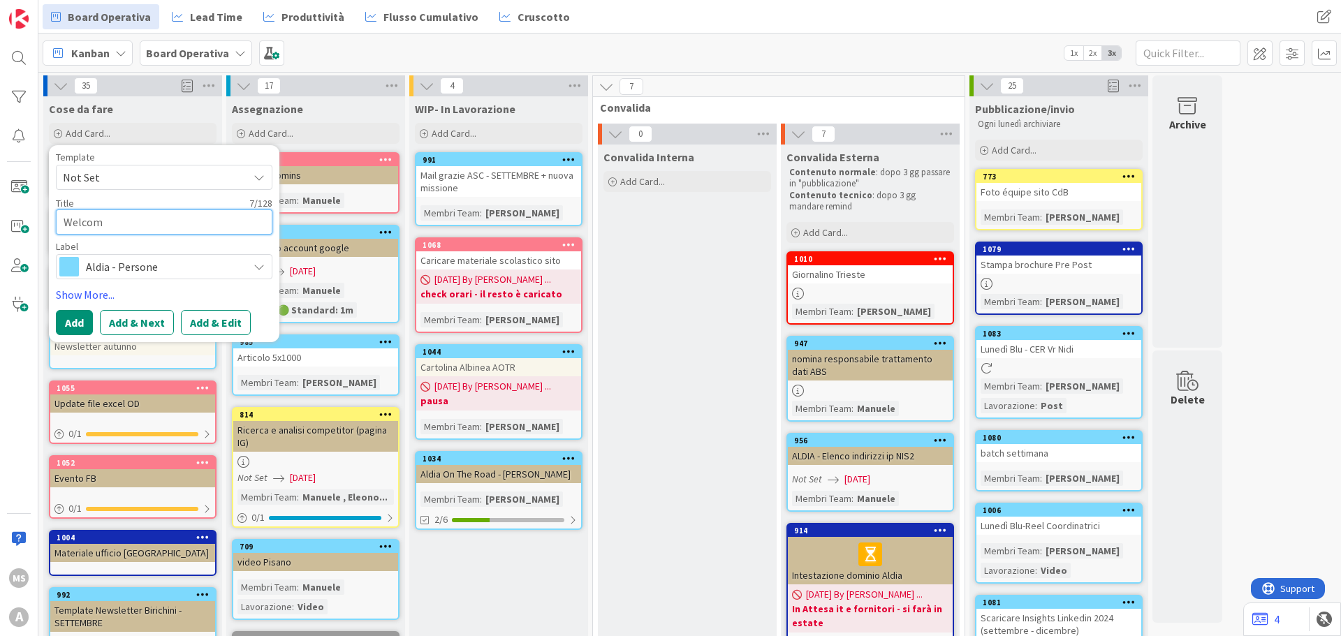
type textarea "Welcom"
type textarea "x"
type textarea "Welcom"
type textarea "x"
type textarea "Welcom"
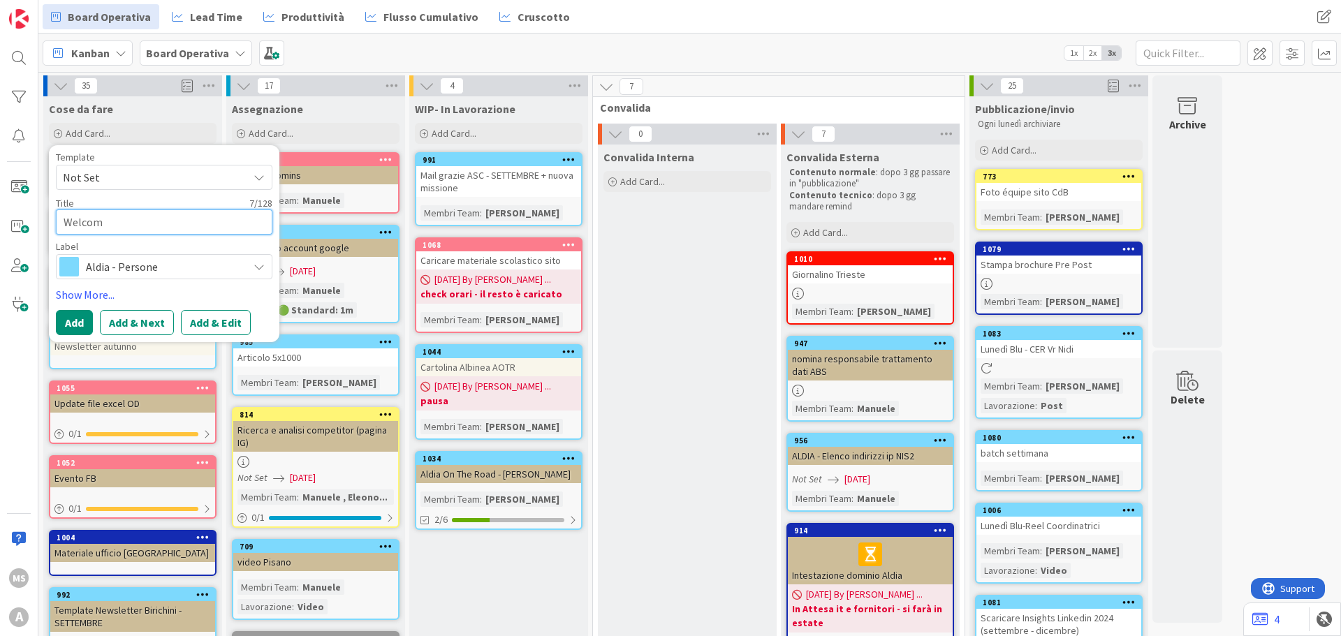
type textarea "x"
type textarea "Welcome"
type textarea "x"
type textarea "Welcome"
type textarea "x"
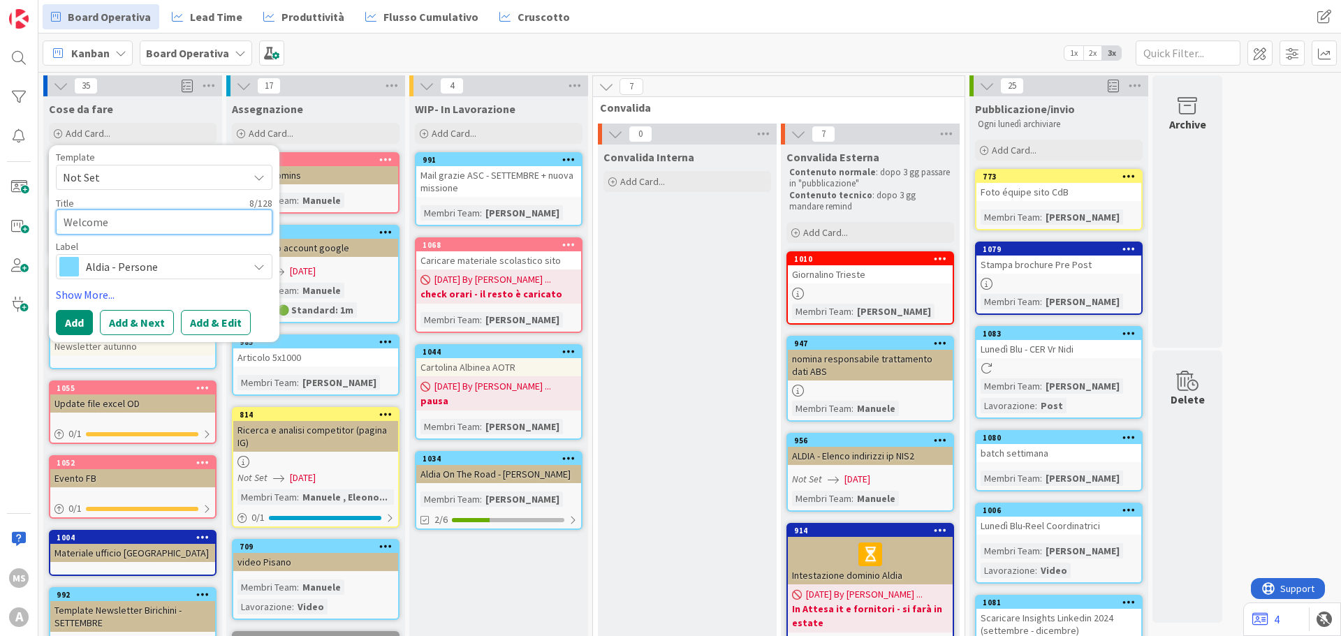
type textarea "Welcome m"
type textarea "x"
type textarea "Welcome ma"
type textarea "x"
type textarea "Welcome mai"
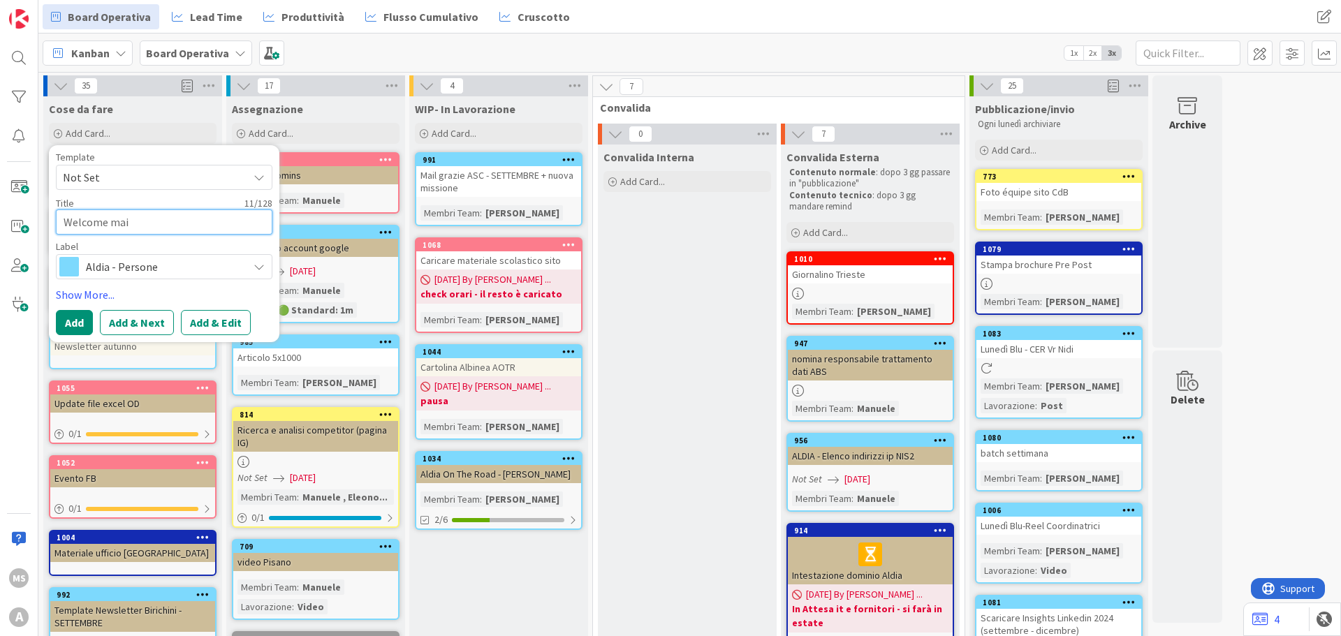
type textarea "x"
type textarea "Welcome mail"
click at [103, 270] on span "Aldia - Persone" at bounding box center [163, 267] width 155 height 20
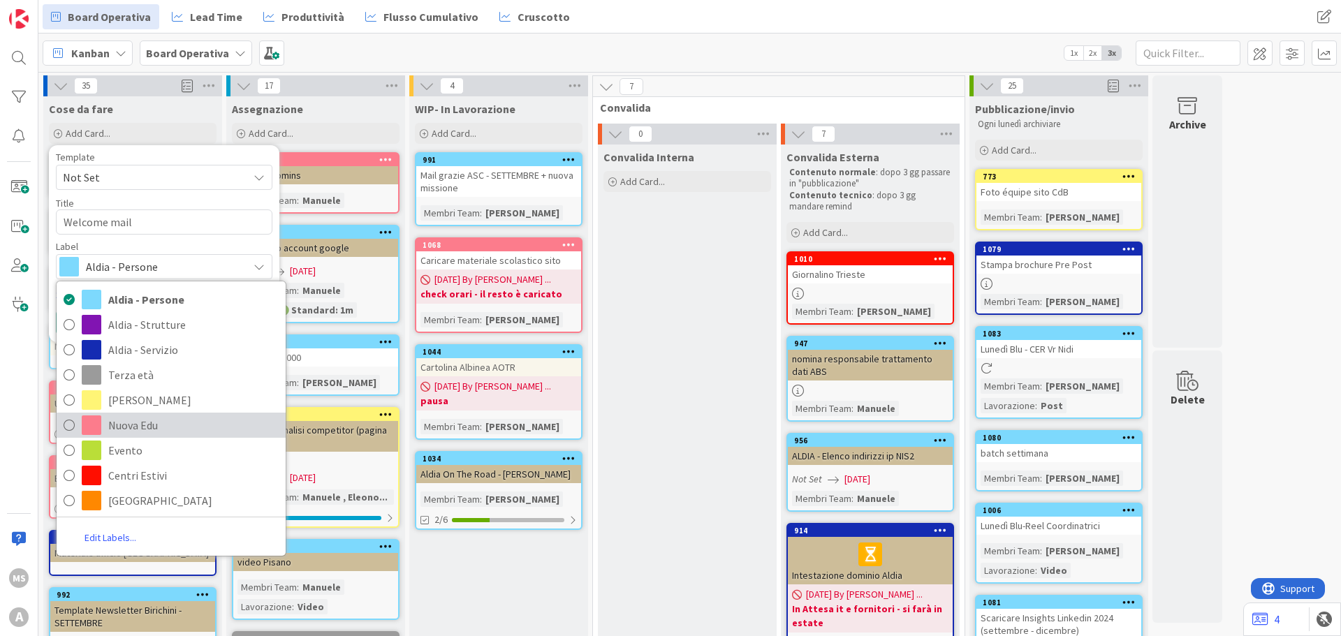
click at [152, 425] on span "Nuova Edu" at bounding box center [193, 425] width 170 height 21
type textarea "x"
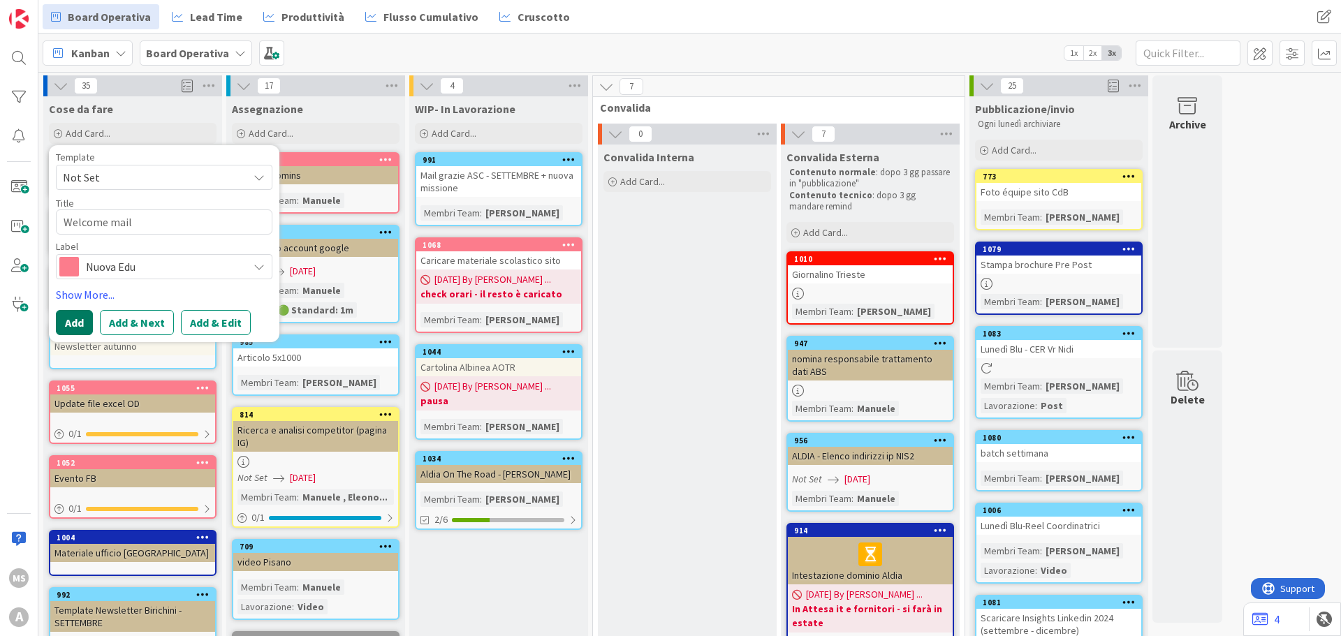
click at [90, 313] on button "Add" at bounding box center [74, 322] width 37 height 25
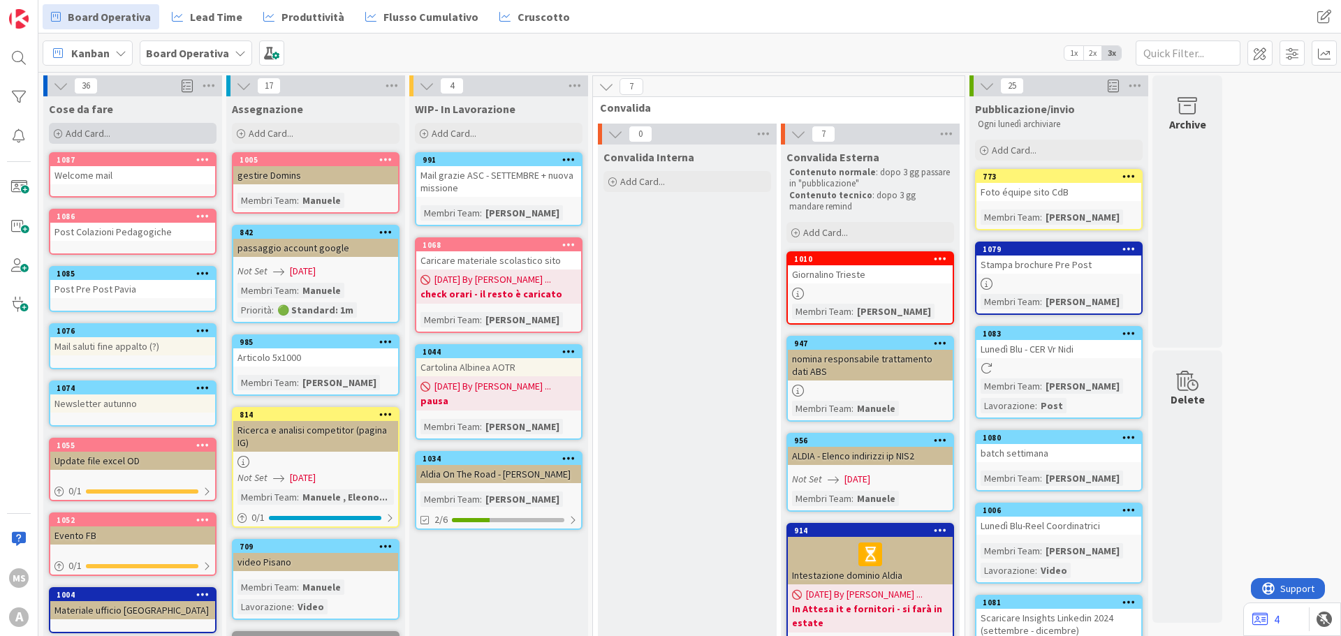
click at [87, 131] on span "Add Card..." at bounding box center [88, 133] width 45 height 13
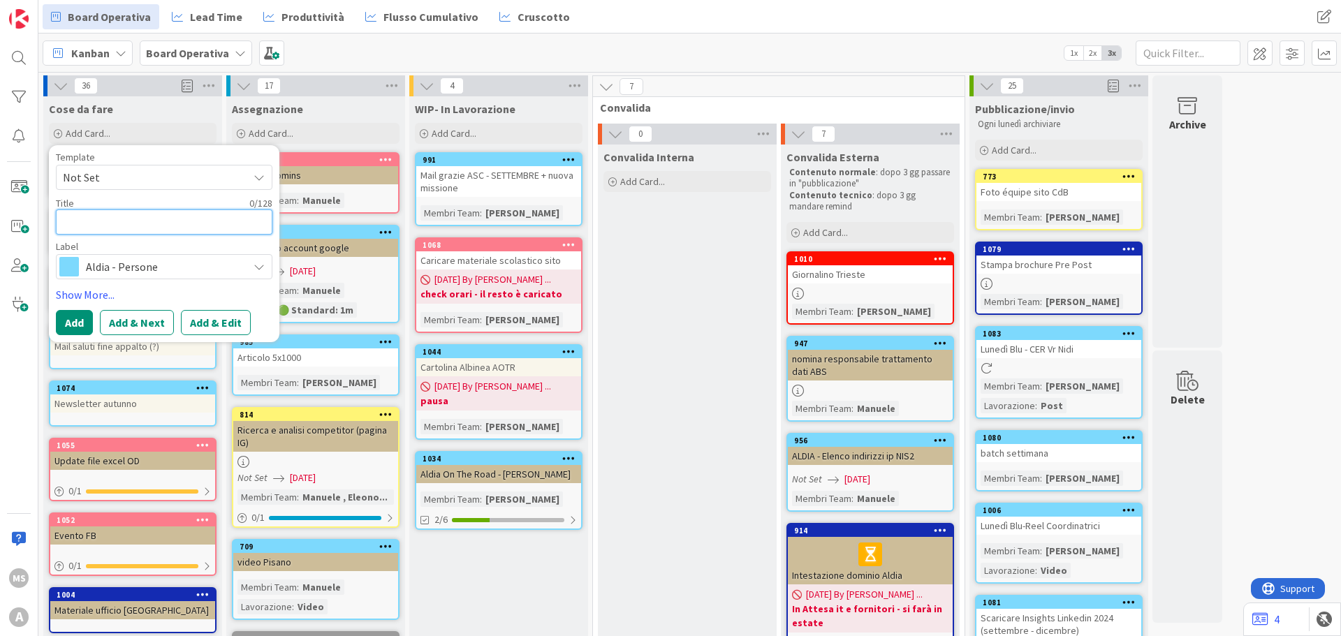
type textarea "x"
type textarea "W"
type textarea "x"
type textarea "We"
type textarea "x"
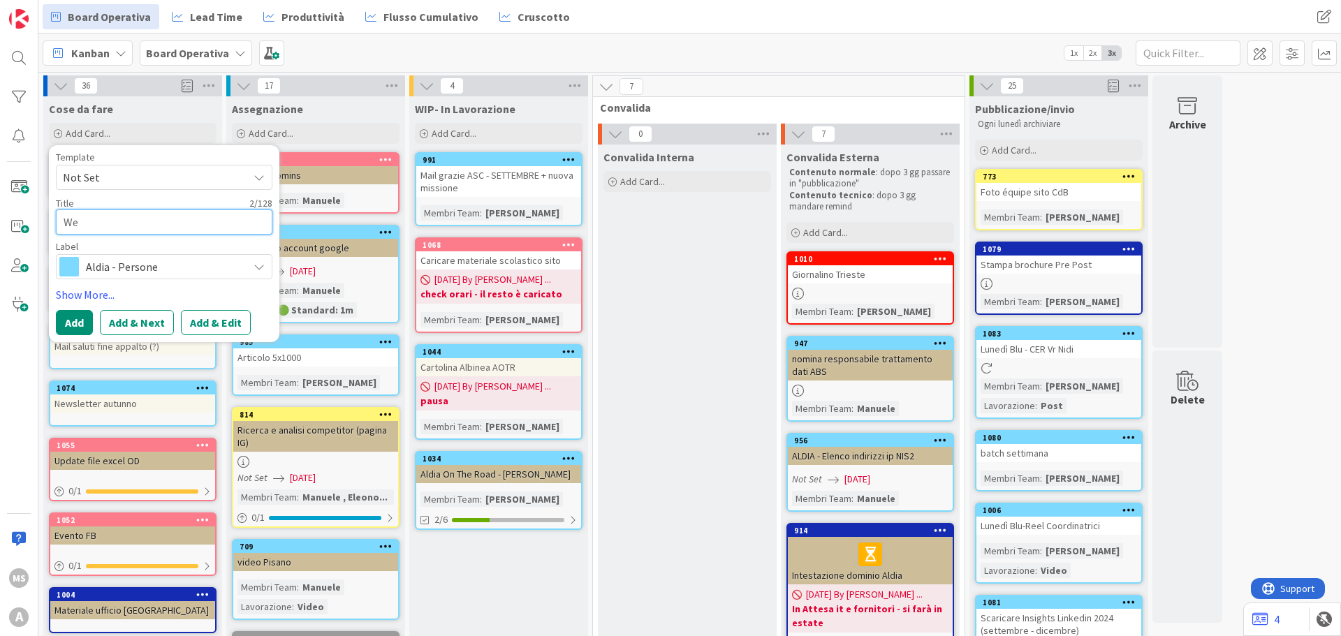
type textarea "Wel"
type textarea "x"
type textarea "Welc"
type textarea "x"
type textarea "Welco"
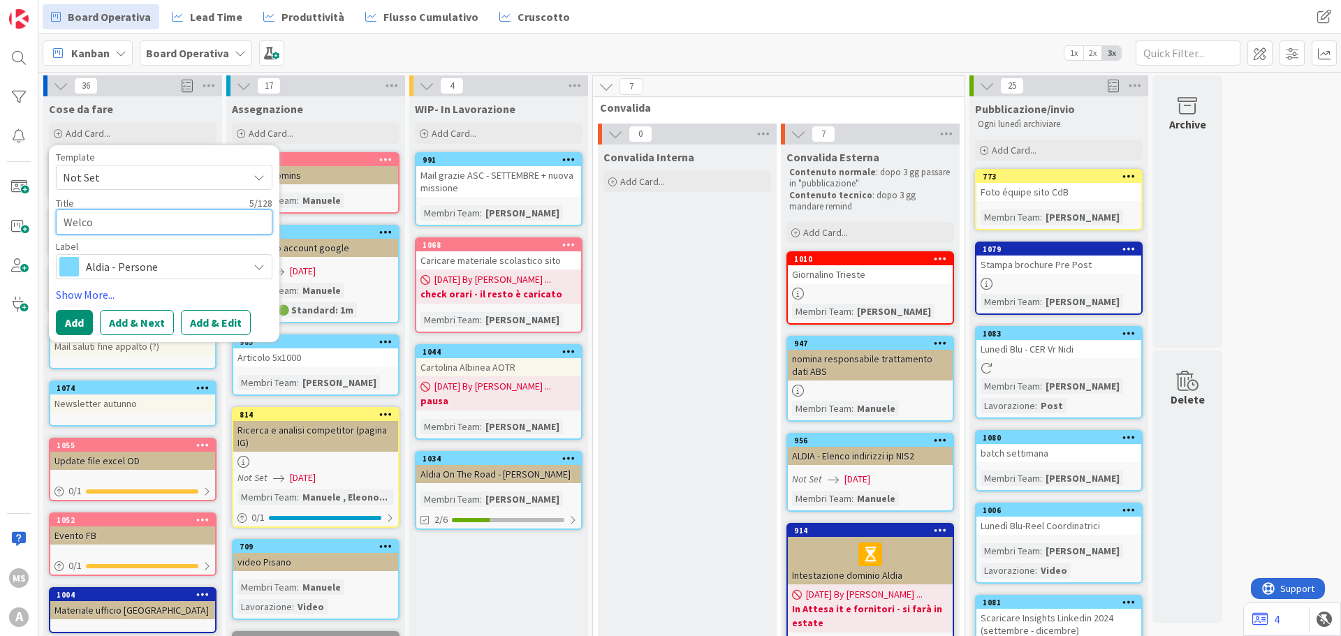
type textarea "x"
type textarea "Welcom"
type textarea "x"
type textarea "Welcome"
type textarea "x"
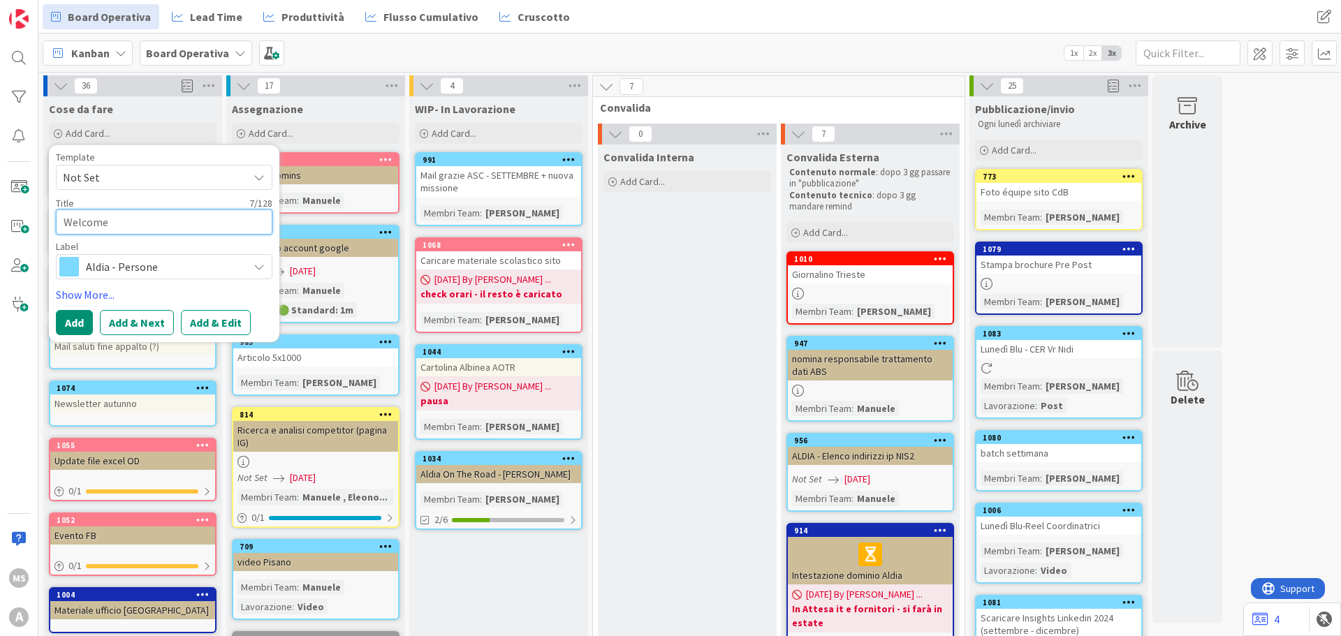
type textarea "Welcome"
type textarea "x"
type textarea "Welcome m"
type textarea "x"
type textarea "Welcome ma"
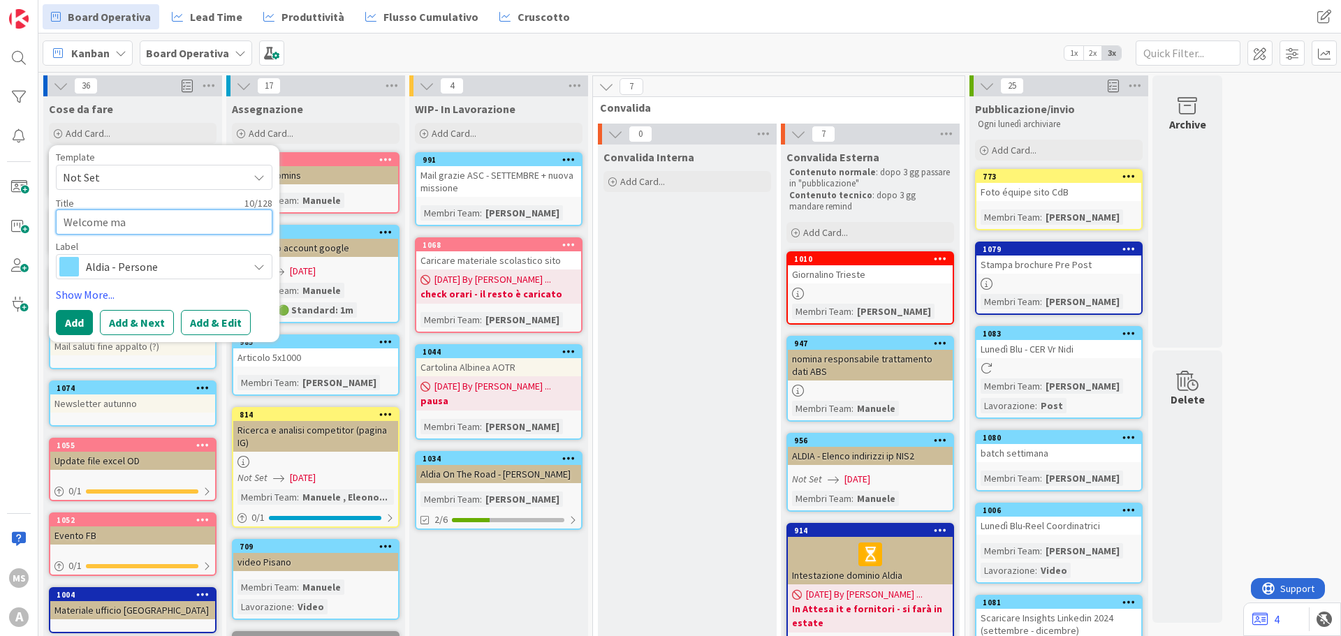
type textarea "x"
type textarea "Welcome mai"
type textarea "x"
type textarea "Welcome mail"
click at [154, 275] on span "Aldia - Persone" at bounding box center [163, 267] width 155 height 20
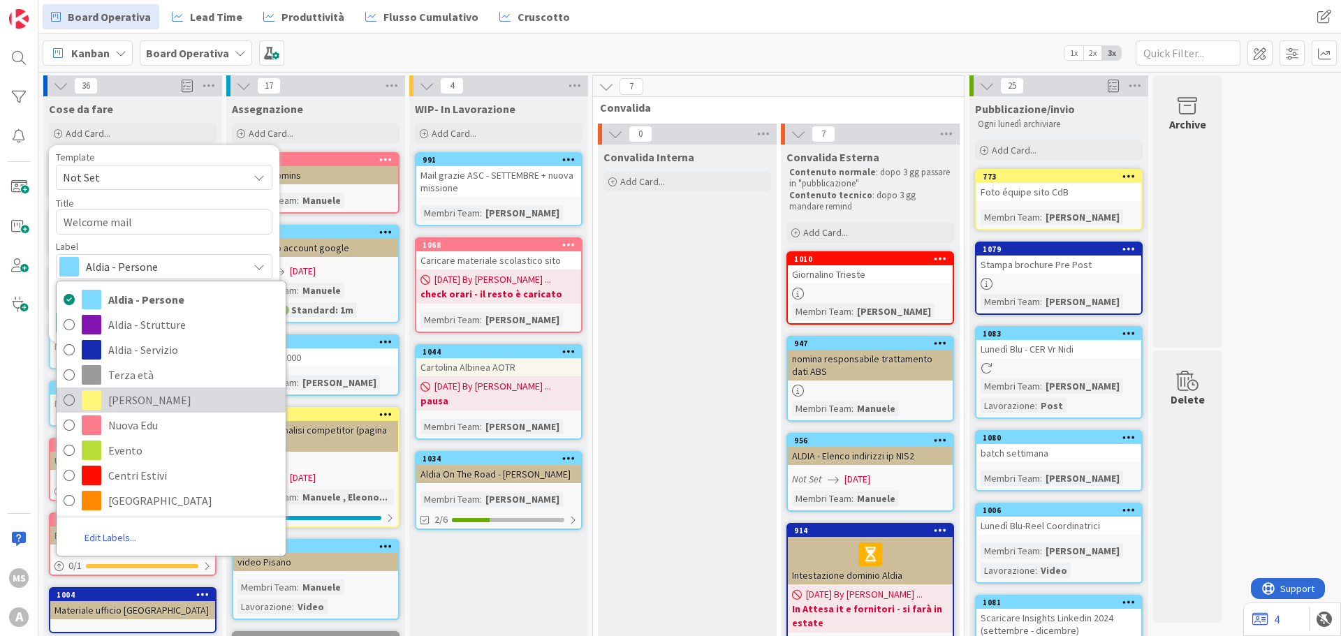
click at [147, 393] on span "[PERSON_NAME]" at bounding box center [193, 400] width 170 height 21
type textarea "x"
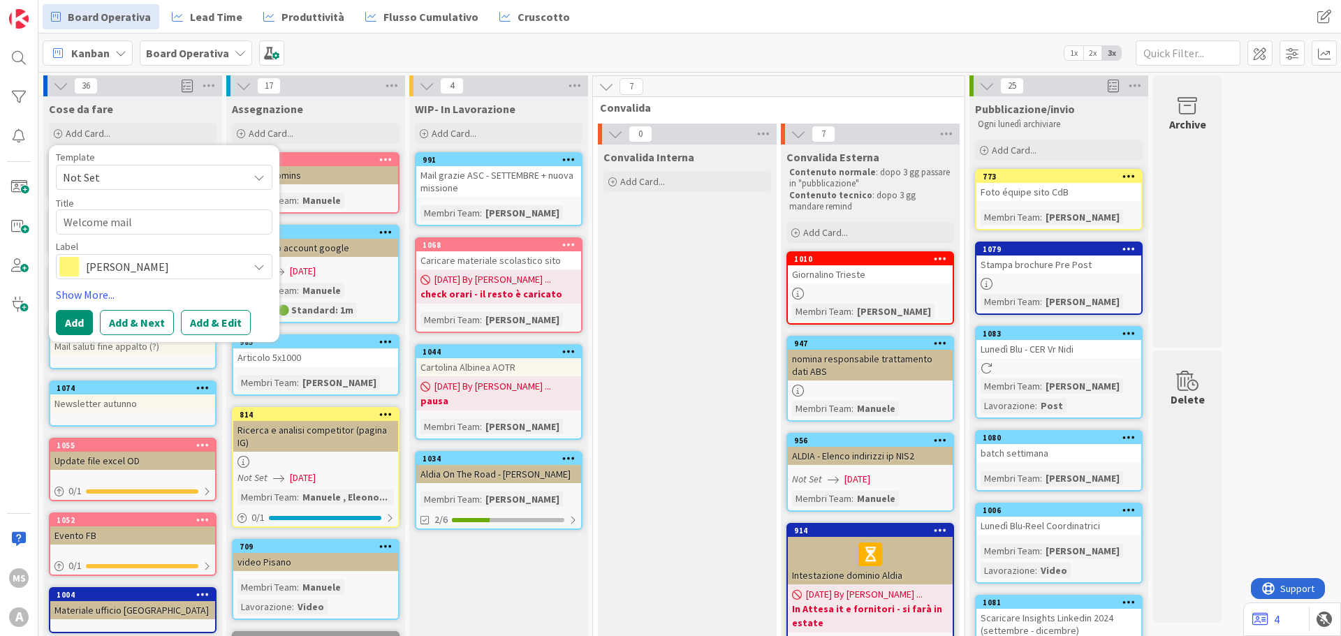
click at [82, 309] on div "Template Not Set Title 12 / 128 Welcome mail Label [PERSON_NAME] - Persone Aldi…" at bounding box center [164, 243] width 217 height 183
click at [83, 320] on button "Add" at bounding box center [74, 322] width 37 height 25
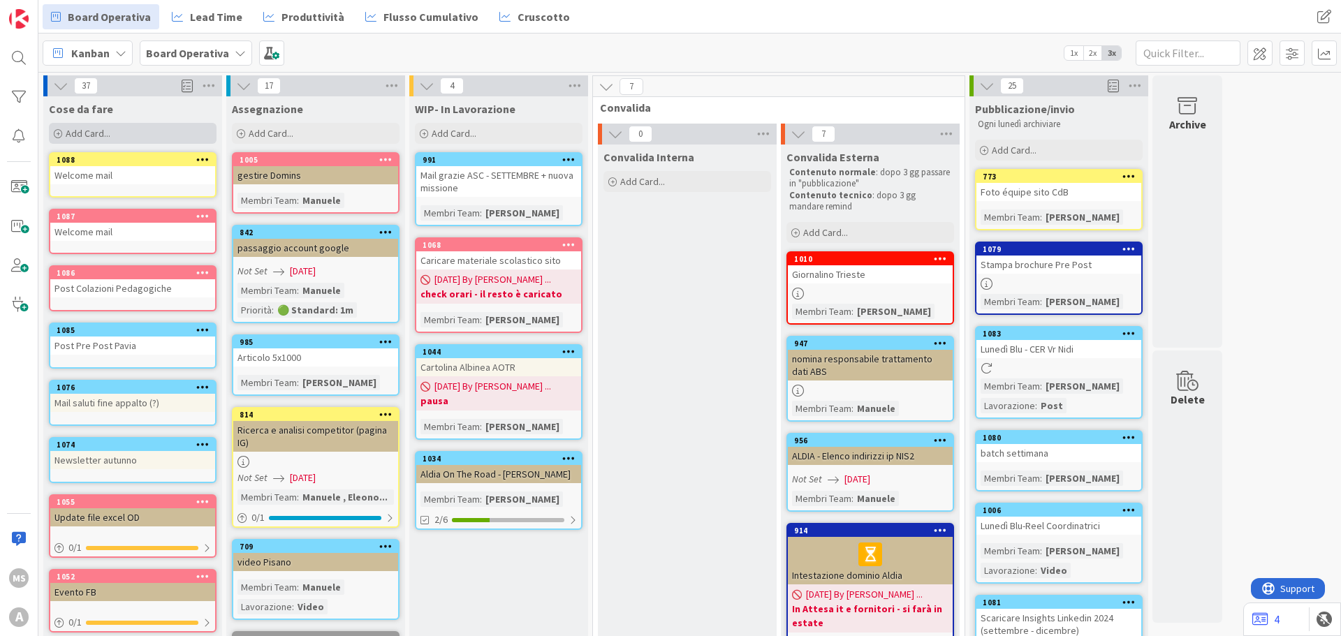
click at [98, 143] on div "Add Card..." at bounding box center [133, 133] width 168 height 21
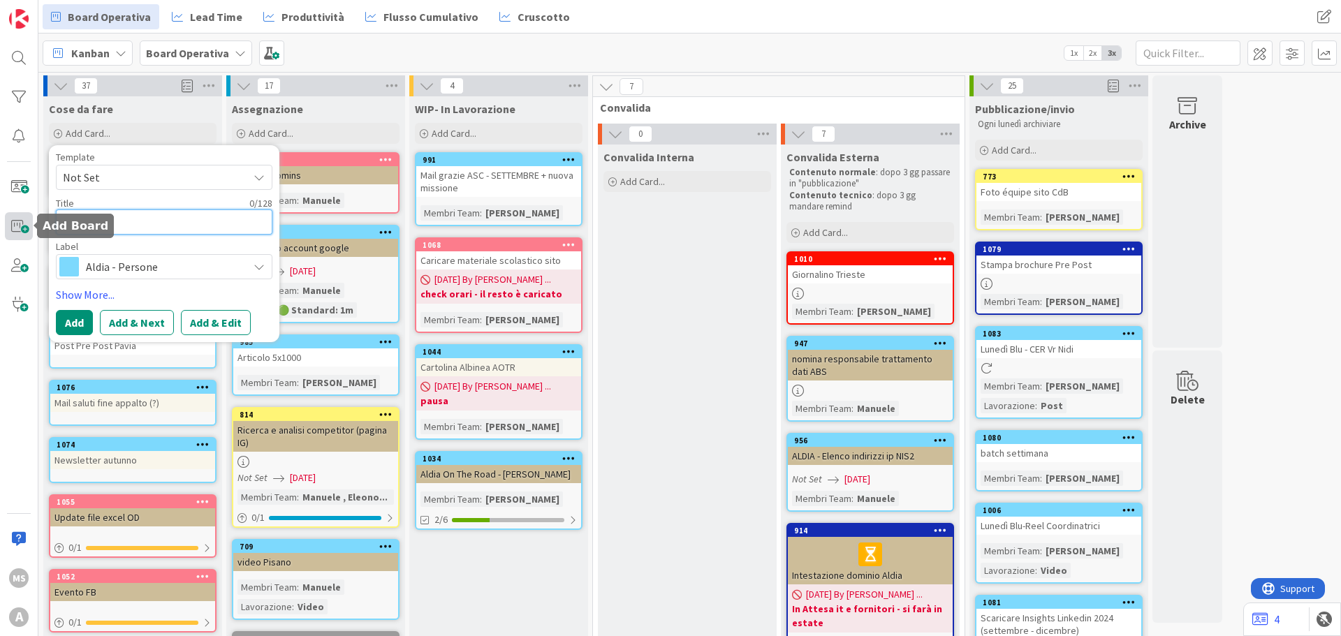
type textarea "x"
type textarea "W"
type textarea "x"
type textarea "We"
type textarea "x"
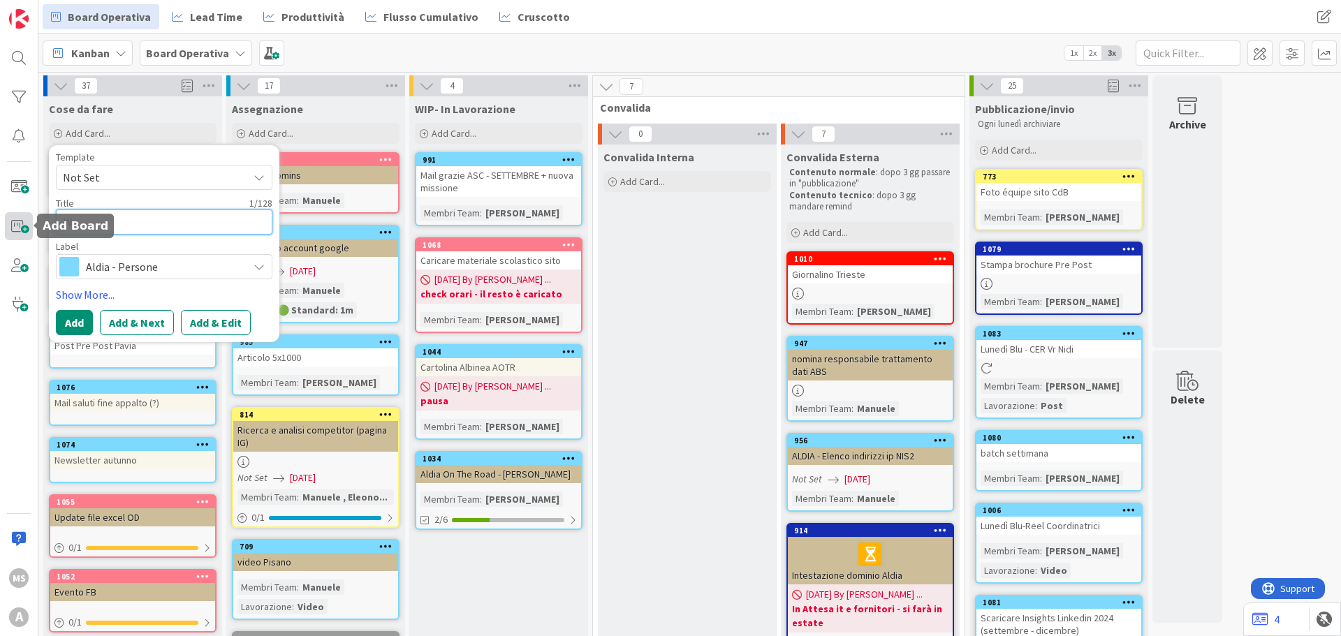
type textarea "Wel"
type textarea "x"
click at [183, 231] on textarea "Welcome mail" at bounding box center [164, 222] width 217 height 25
click at [183, 275] on span "Aldia - Persone" at bounding box center [163, 267] width 155 height 20
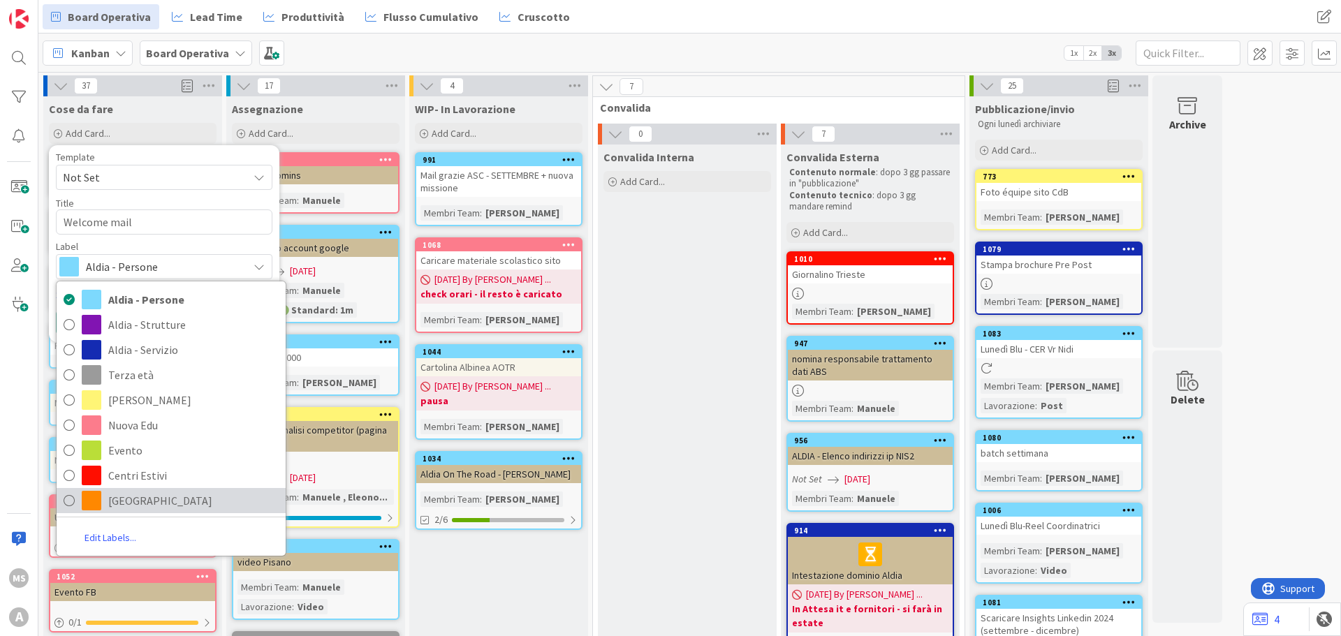
click at [129, 509] on span "[GEOGRAPHIC_DATA]" at bounding box center [193, 500] width 170 height 21
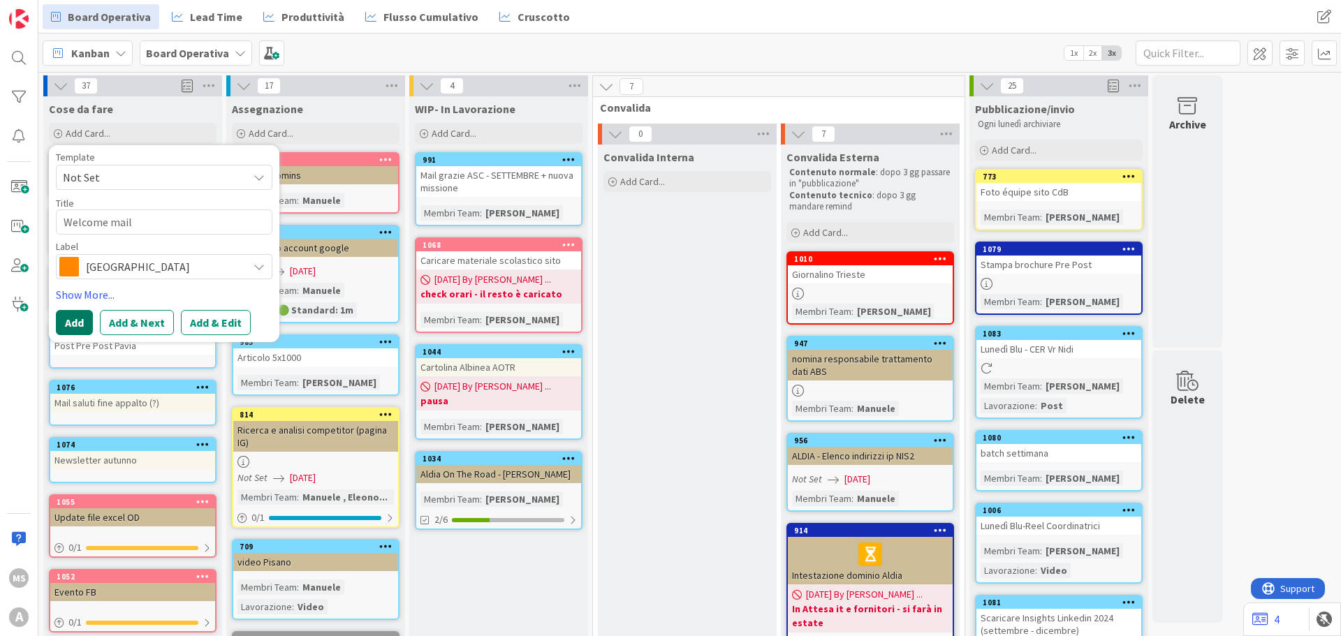
click at [75, 315] on button "Add" at bounding box center [74, 322] width 37 height 25
